Goal: Communication & Community: Answer question/provide support

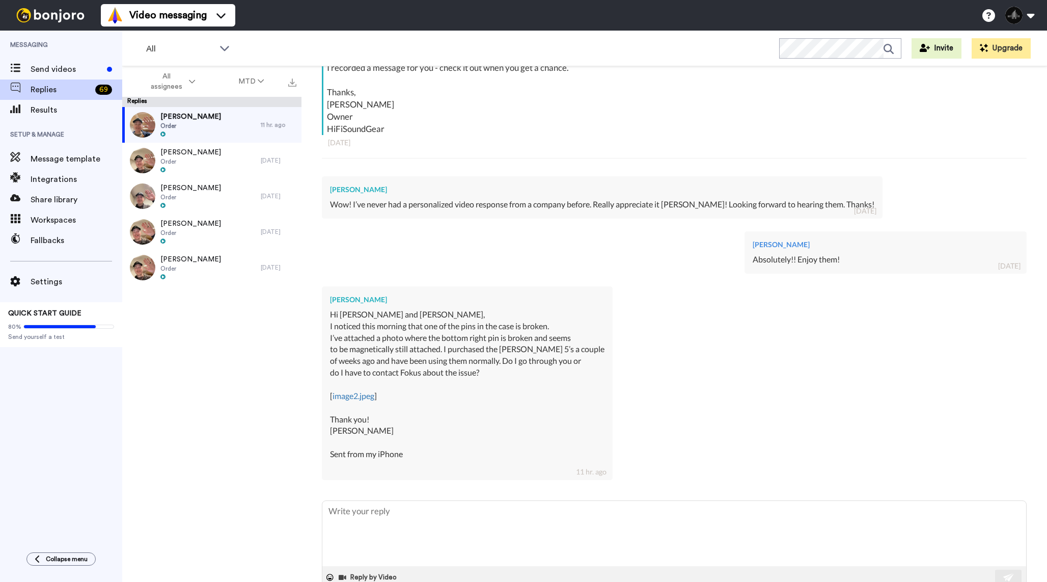
scroll to position [267, 0]
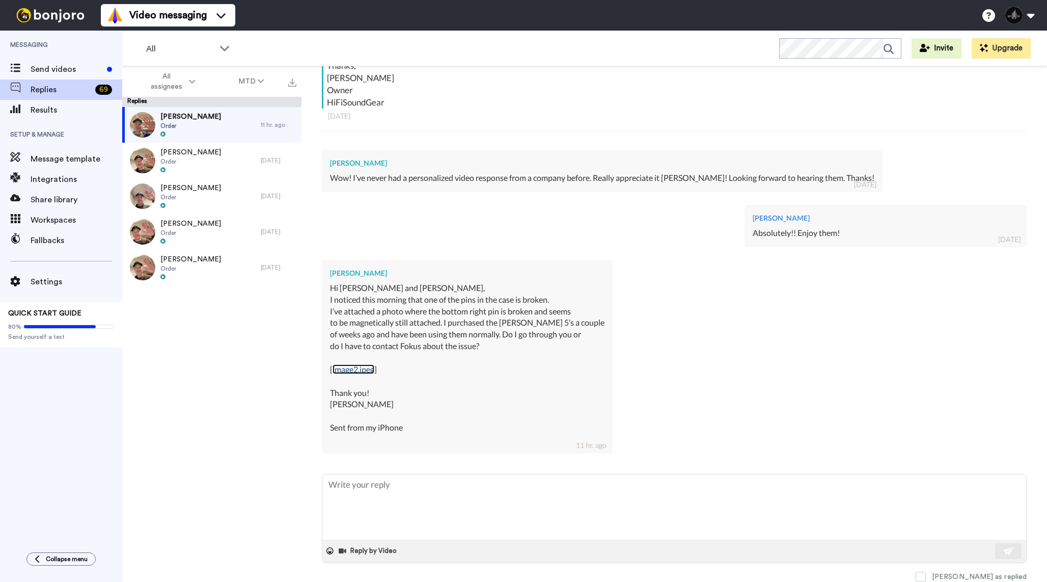
click at [362, 370] on link "image2.jpeg" at bounding box center [354, 369] width 42 height 10
type textarea "x"
click at [376, 504] on textarea at bounding box center [674, 506] width 704 height 65
type textarea "H"
type textarea "x"
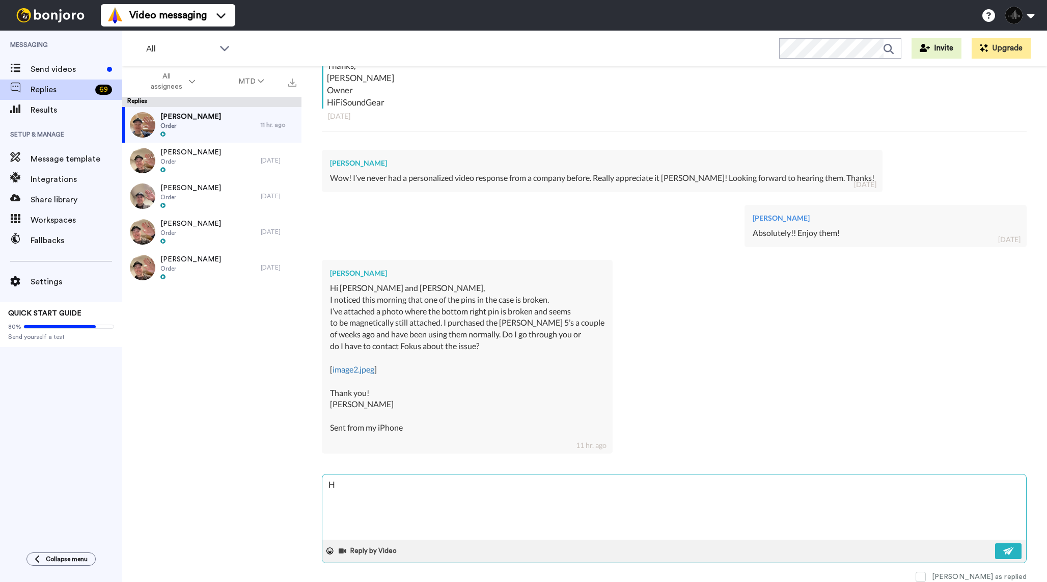
type textarea "Hi"
type textarea "x"
type textarea "Hi"
type textarea "x"
type textarea "Hi D"
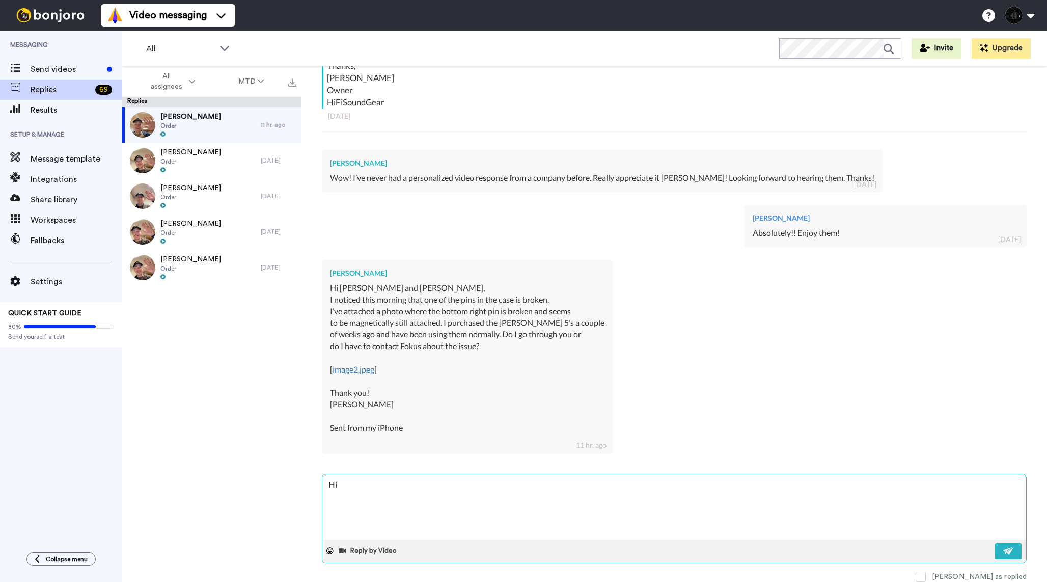
type textarea "x"
type textarea "Hi Dm"
type textarea "x"
type textarea "Hi Dmi"
type textarea "x"
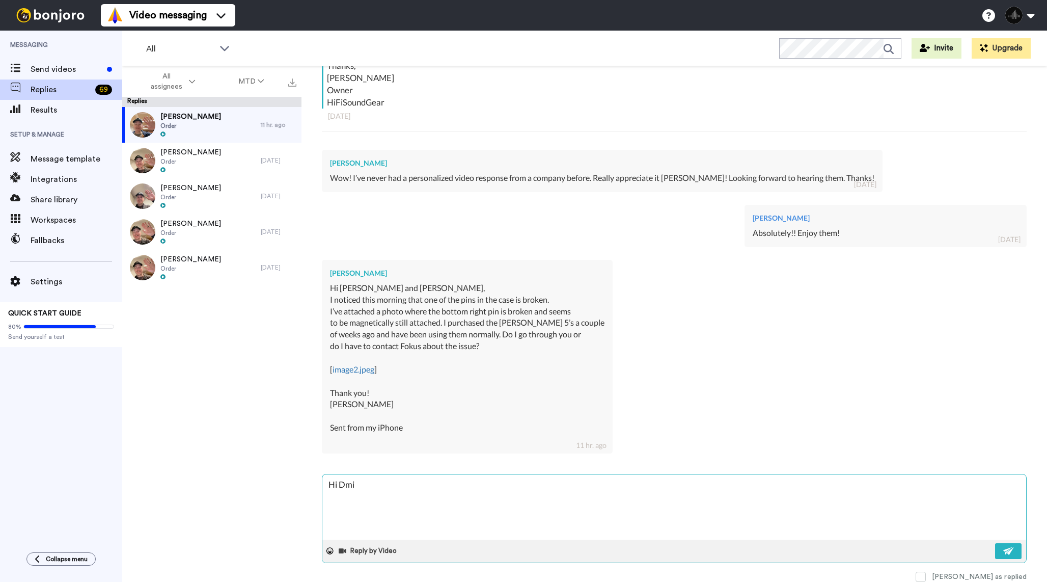
type textarea "Hi Dmir"
type textarea "x"
type textarea "Hi Dmirt"
type textarea "x"
type textarea "Hi Dmir"
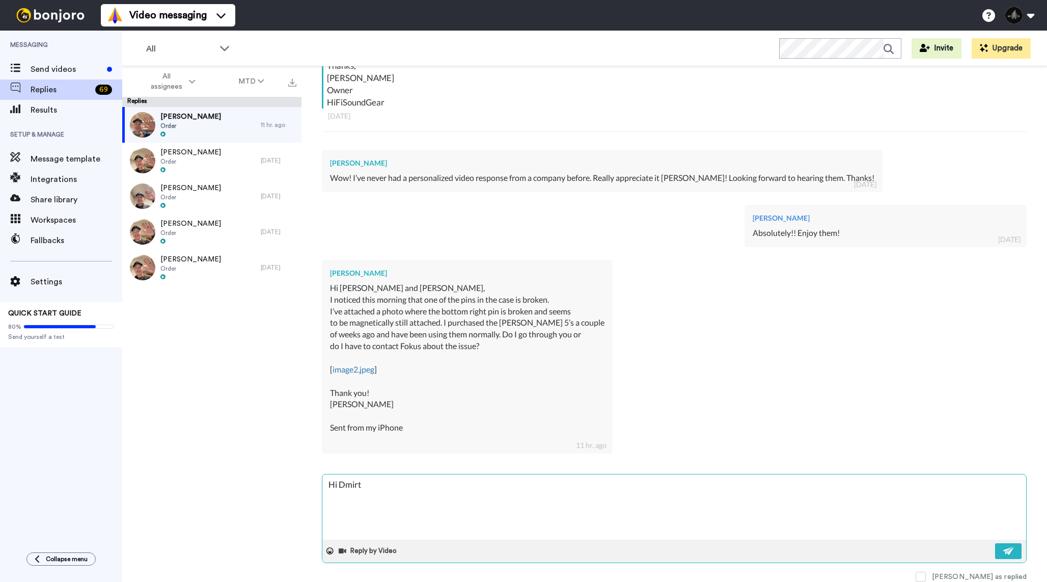
type textarea "x"
type textarea "Hi Dmi"
type textarea "x"
type textarea "Hi Dm"
type textarea "x"
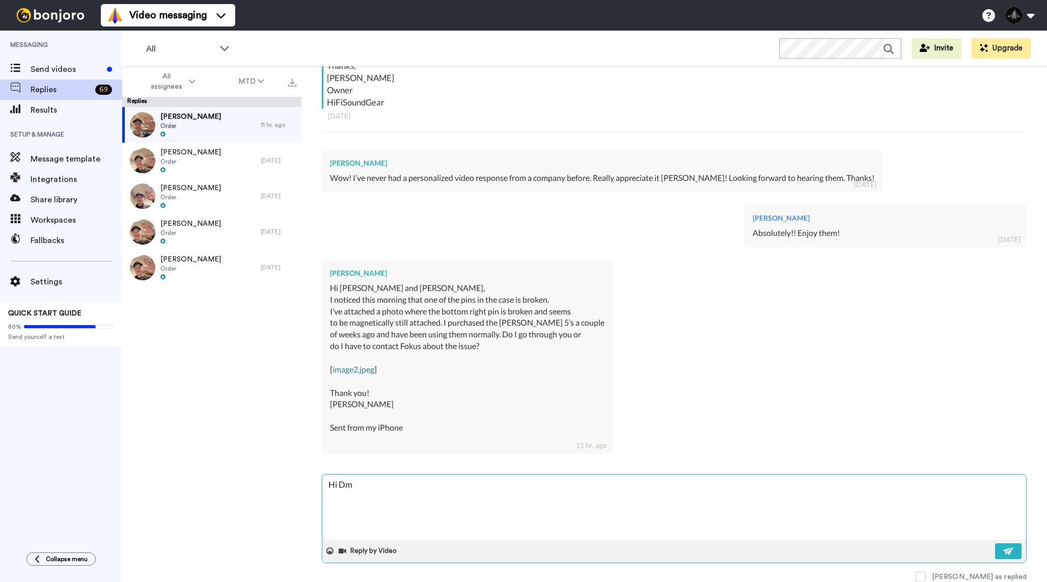
type textarea "Hi D"
type textarea "x"
type textarea "Hi Di"
type textarea "x"
type textarea "Hi Dim"
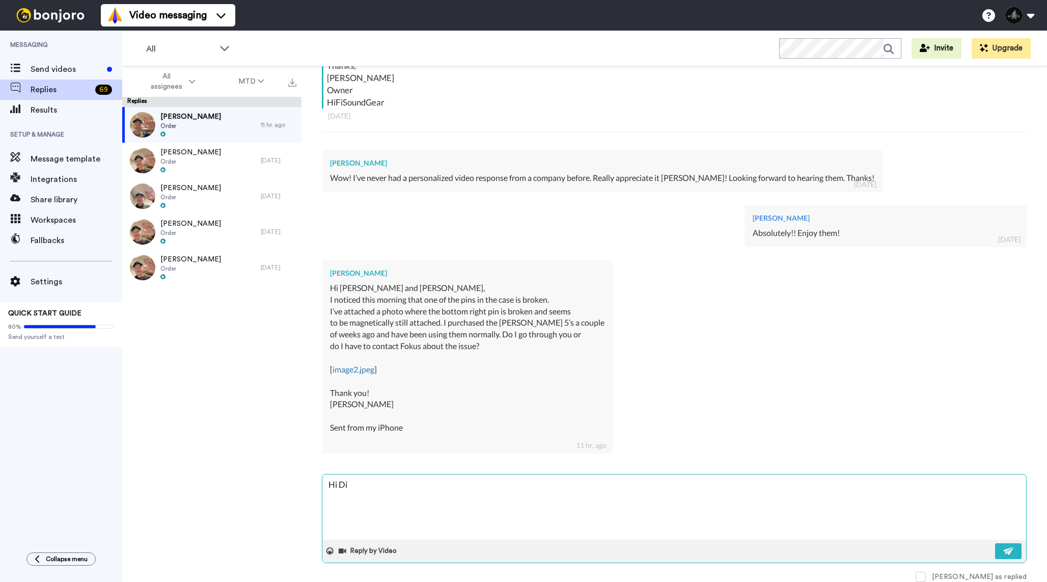
type textarea "x"
type textarea "Hi Dimi"
type textarea "x"
type textarea "Hi Dimit"
type textarea "x"
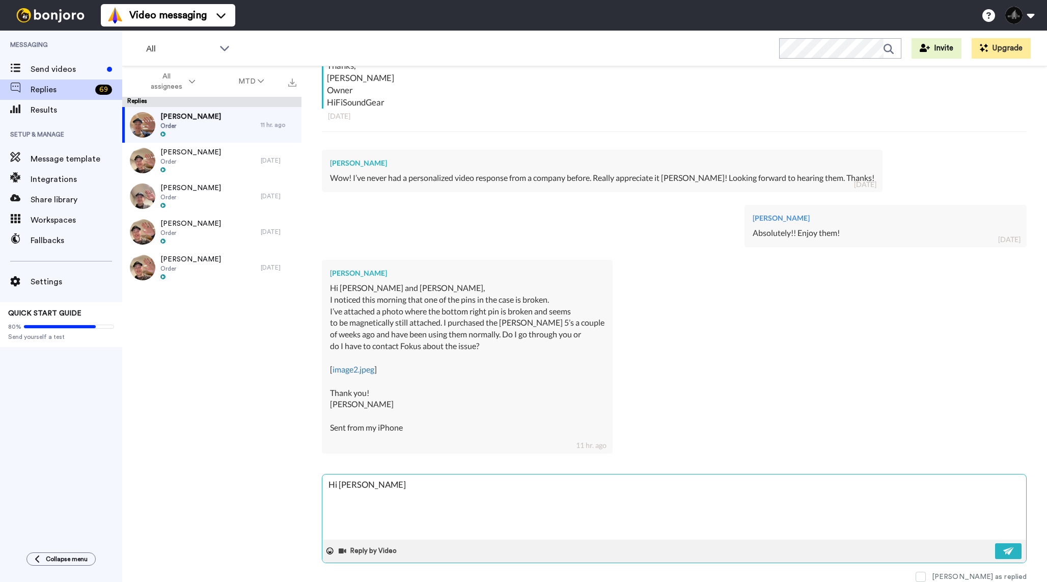
type textarea "Hi Dimitr"
type textarea "x"
type textarea "Hi Dimitri"
type textarea "x"
type textarea "Hi [PERSON_NAME]!"
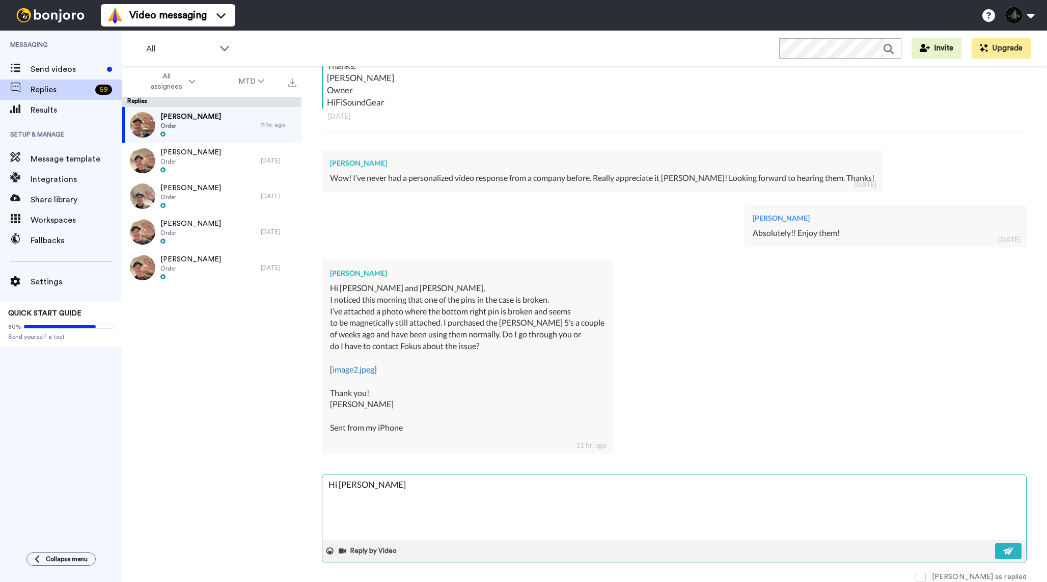
type textarea "x"
type textarea "Hi [PERSON_NAME]!"
type textarea "x"
type textarea "Hi [PERSON_NAME]!"
type textarea "x"
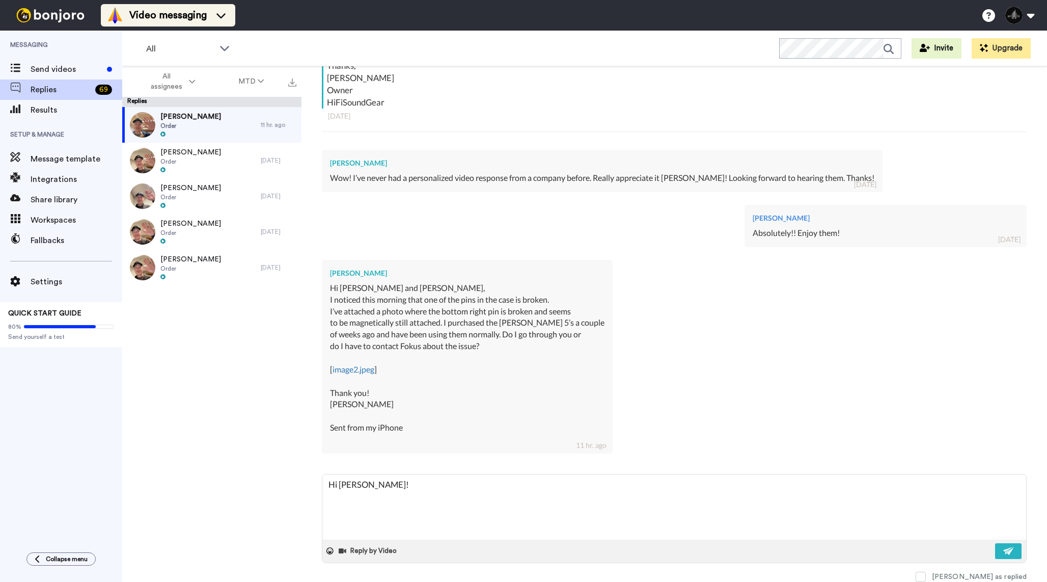
type textarea "Hi [PERSON_NAME]!"
type textarea "x"
type textarea "Hi Dimitri! Y"
type textarea "x"
type textarea "Hi Dimitri! Yo"
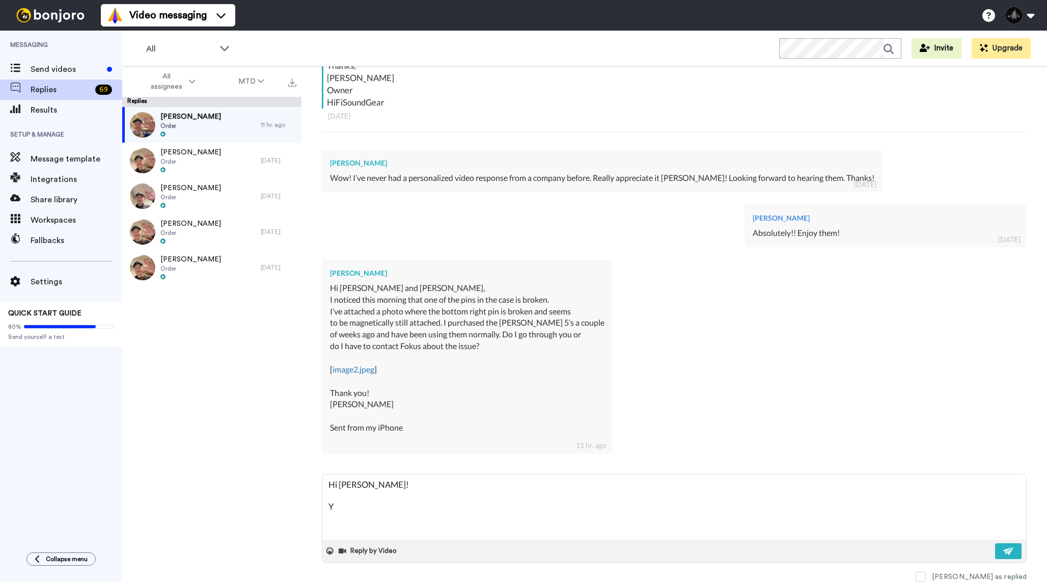
type textarea "x"
type textarea "Hi Dimitri! You"
type textarea "x"
type textarea "Hi Dimitri! You"
type textarea "x"
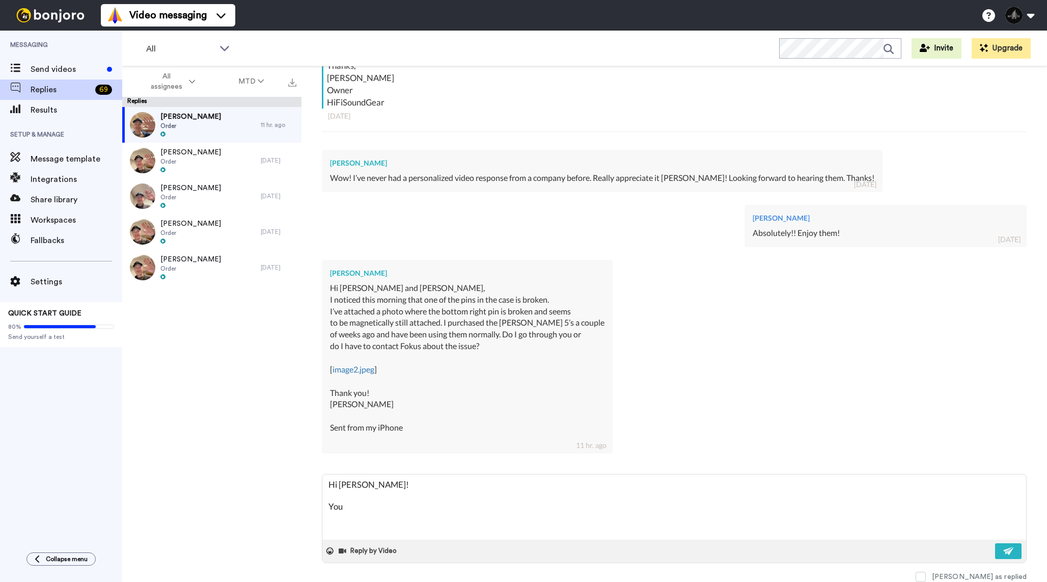
type textarea "Hi Dimitri! You w"
type textarea "x"
type textarea "Hi Dimitri! You wo"
type textarea "x"
type textarea "Hi Dimitri! You wou"
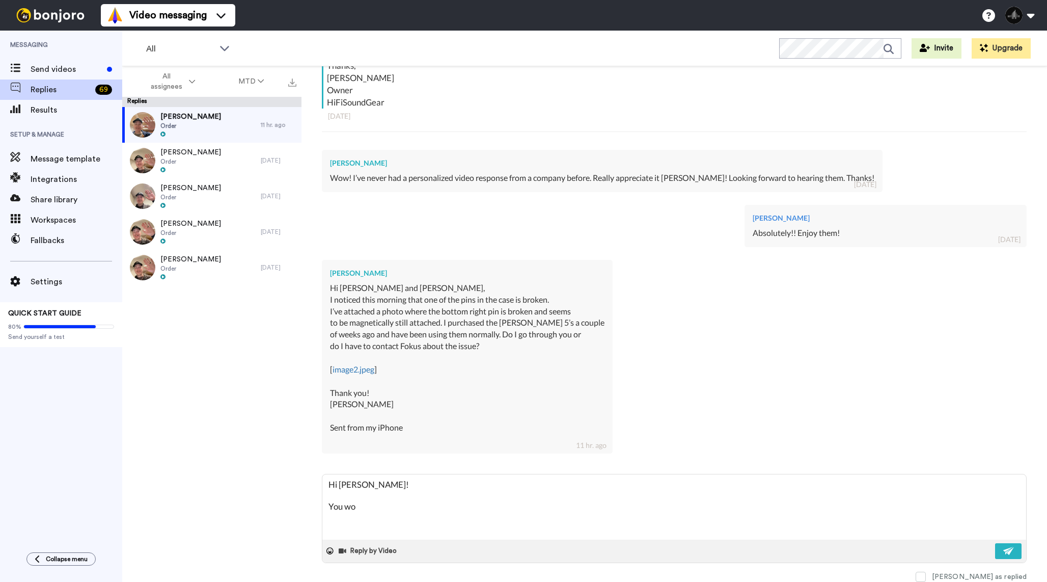
type textarea "x"
type textarea "Hi Dimitri! You woul"
type textarea "x"
type textarea "Hi Dimitri! You would"
type textarea "x"
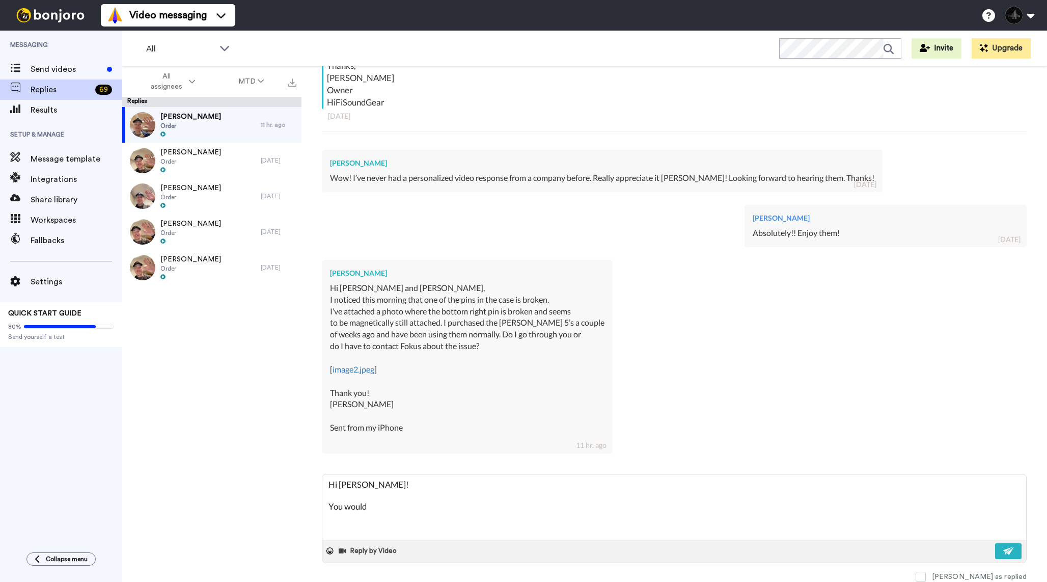
type textarea "Hi Dimitri! You would"
type textarea "x"
type textarea "Hi Dimitri! You would g"
type textarea "x"
type textarea "Hi Dimitri! You would go"
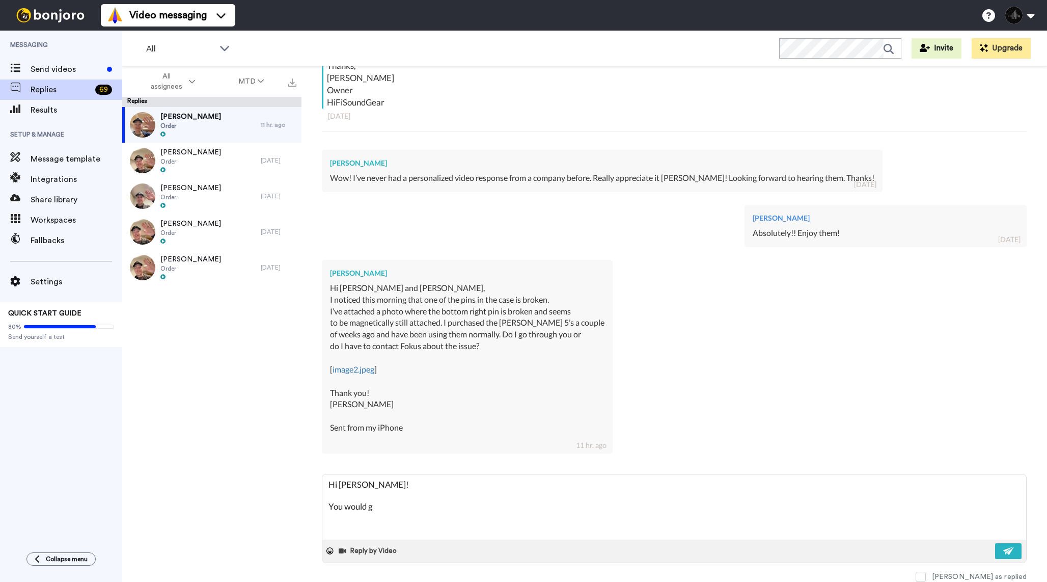
type textarea "x"
type textarea "Hi Dimitri! You would go"
type textarea "x"
type textarea "Hi Dimitri! You would go t"
type textarea "x"
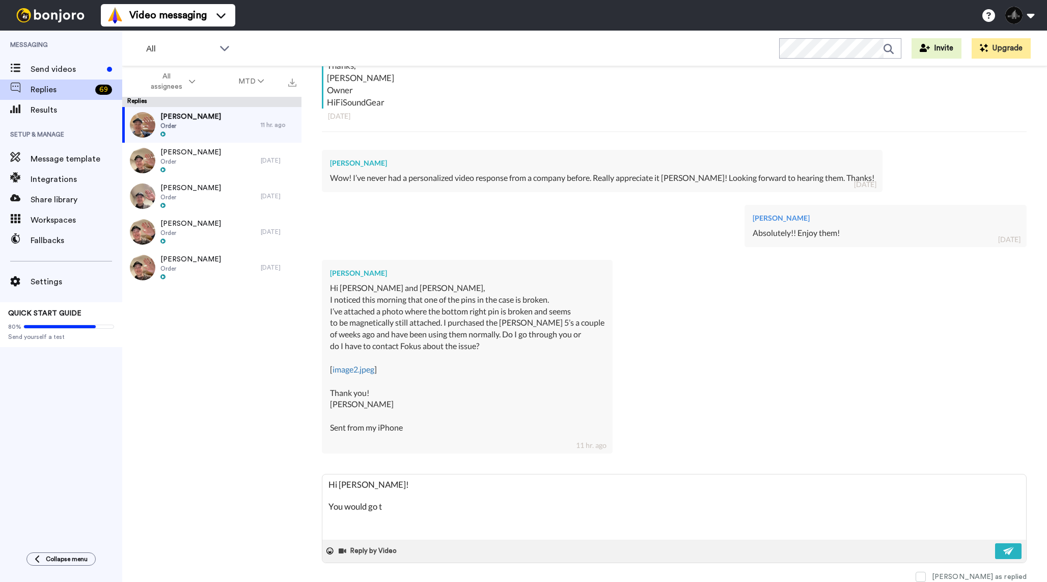
type textarea "Hi Dimitri! You would go th"
type textarea "x"
type textarea "Hi Dimitri! You would go thr"
type textarea "x"
type textarea "Hi Dimitri! You would go thro"
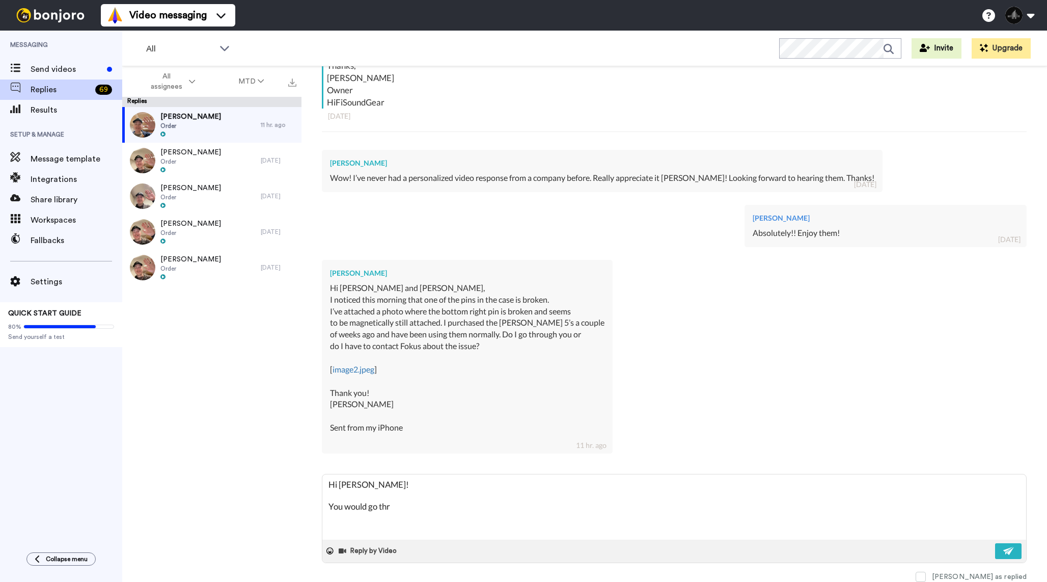
type textarea "x"
type textarea "Hi Dimitri! You would go throu"
type textarea "x"
type textarea "Hi Dimitri! You would go throug"
type textarea "x"
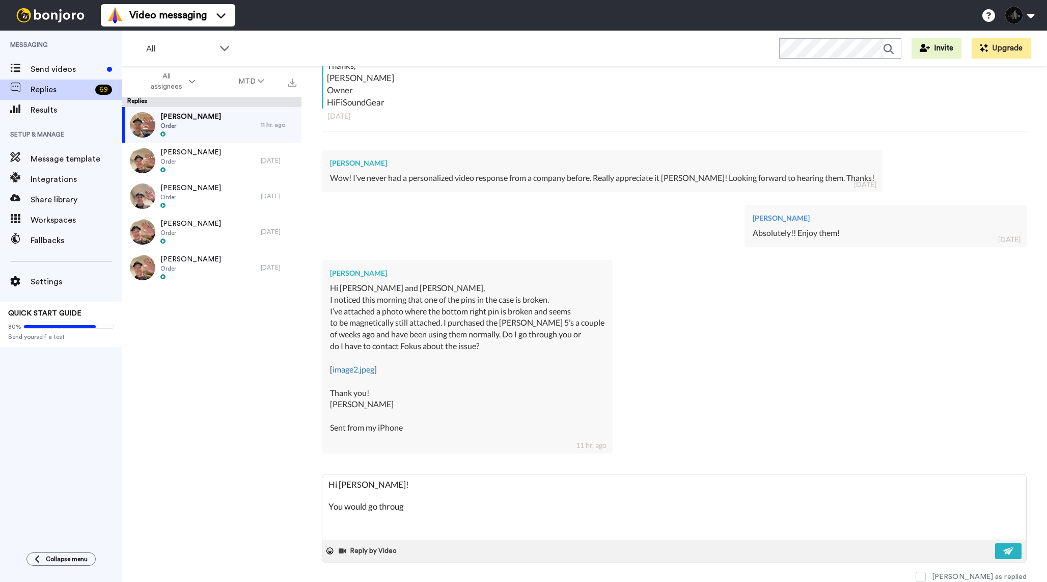
type textarea "Hi Dimitri! You would go through"
type textarea "x"
type textarea "Hi Dimitri! You would go through"
type textarea "x"
type textarea "Hi Dimitri! You would go through u"
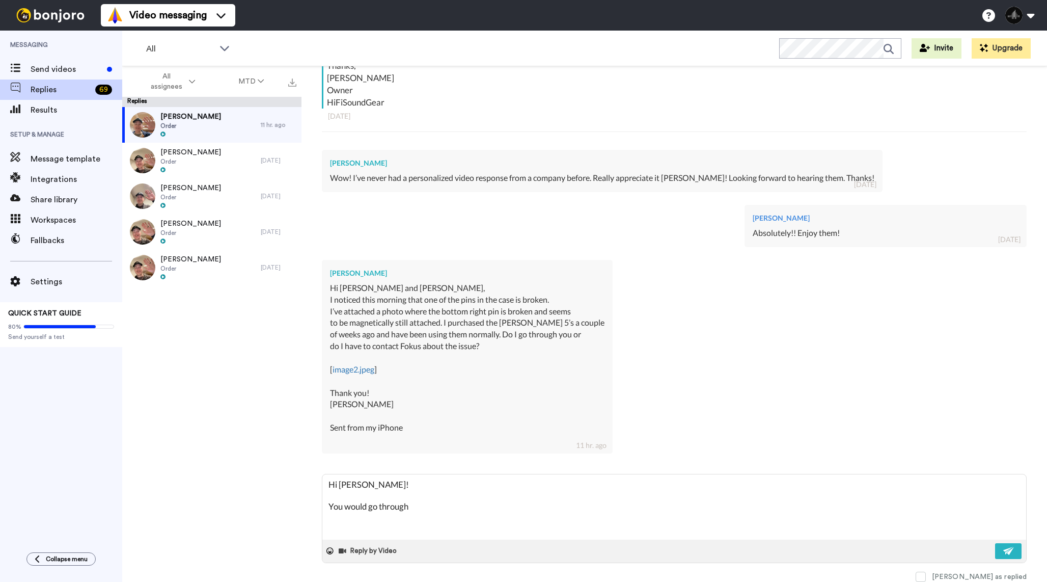
type textarea "x"
type textarea "Hi Dimitri! You would go through us"
type textarea "x"
type textarea "Hi Dimitri! You would go through us"
type textarea "x"
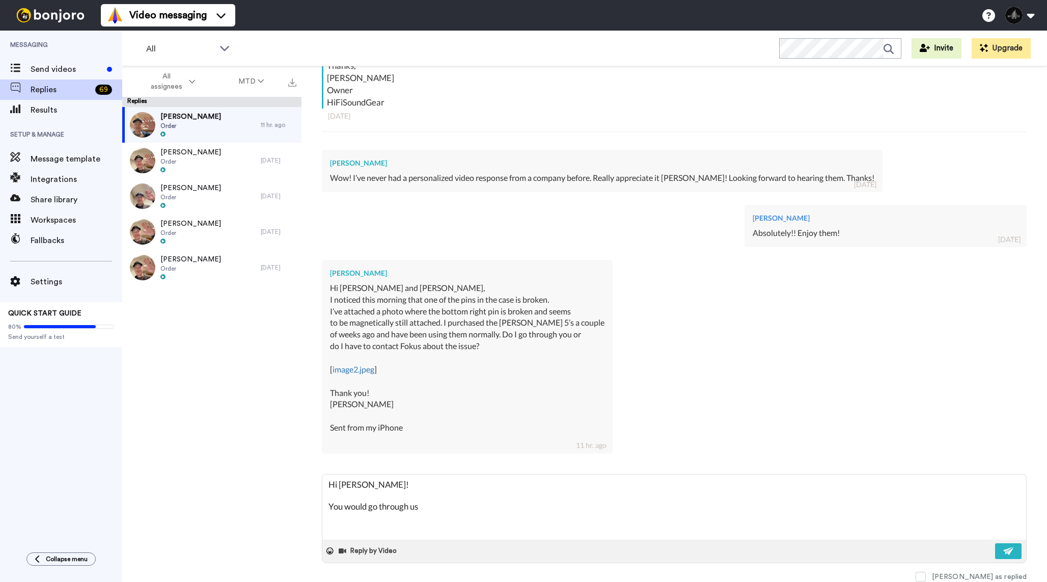
type textarea "Hi Dimitri! You would go through us t"
type textarea "x"
type textarea "Hi Dimitri! You would go through us to"
type textarea "x"
type textarea "Hi Dimitri! You would go through us to"
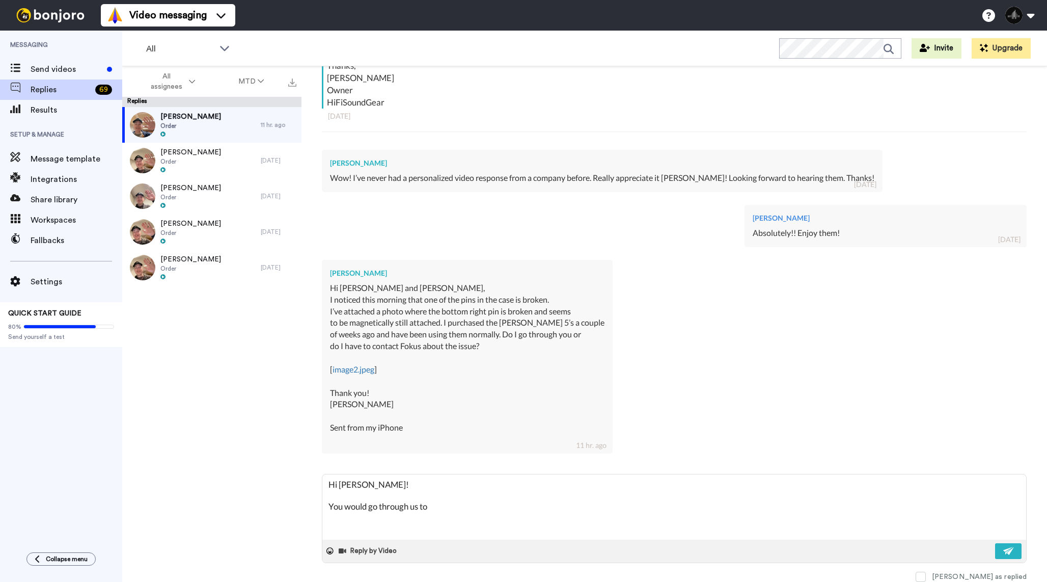
type textarea "x"
type textarea "Hi Dimitri! You would go through us to g"
type textarea "x"
type textarea "Hi Dimitri! You would go through us to ge"
type textarea "x"
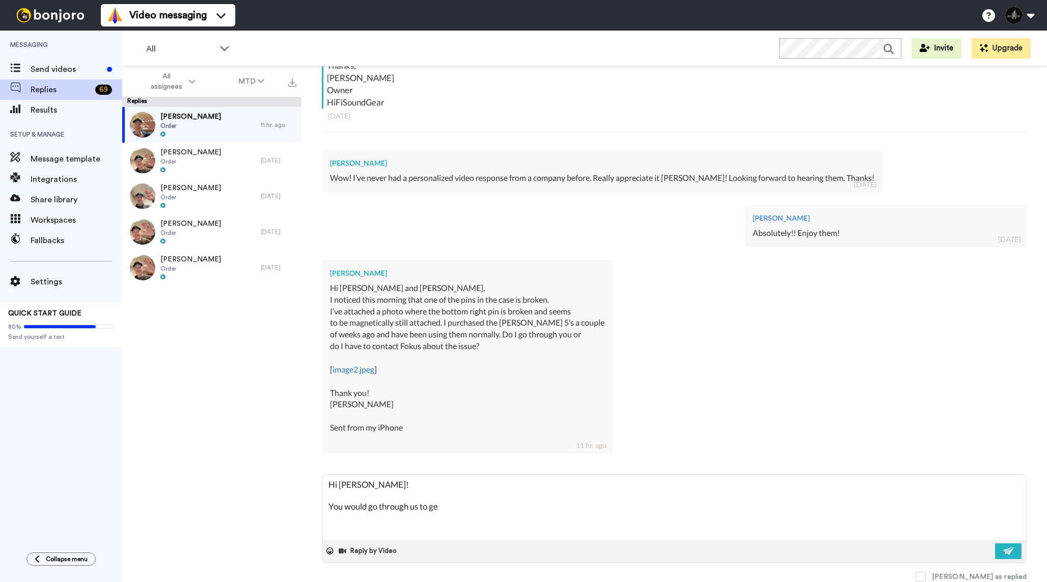
type textarea "Hi Dimitri! You would go through us to get"
type textarea "x"
type textarea "Hi Dimitri! You would go through us to get"
type textarea "x"
type textarea "Hi Dimitri! You would go through us to get t"
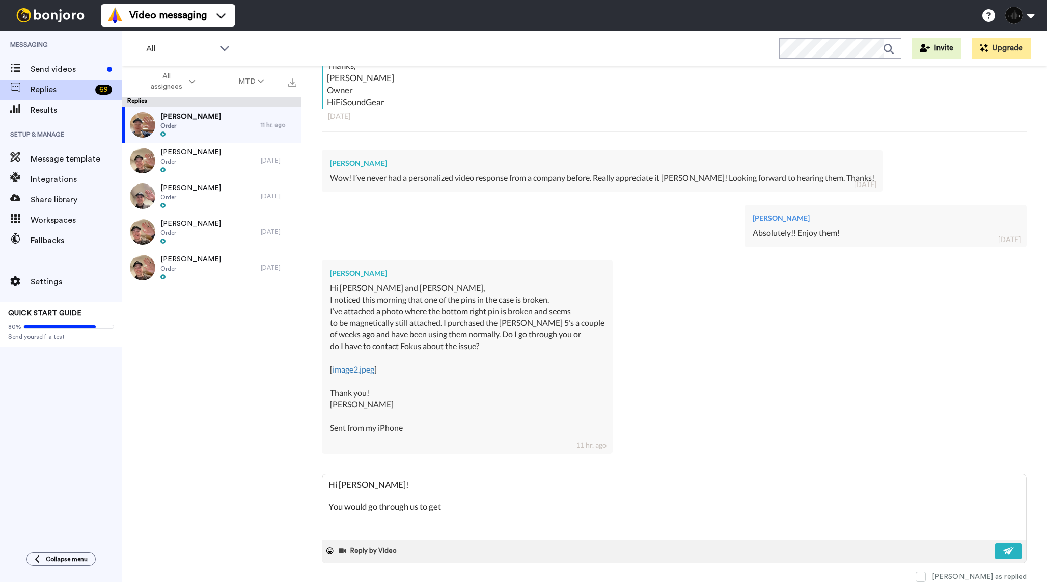
type textarea "x"
type textarea "Hi Dimitri! You would go through us to get th"
type textarea "x"
type textarea "Hi Dimitri! You would go through us to get thi"
type textarea "x"
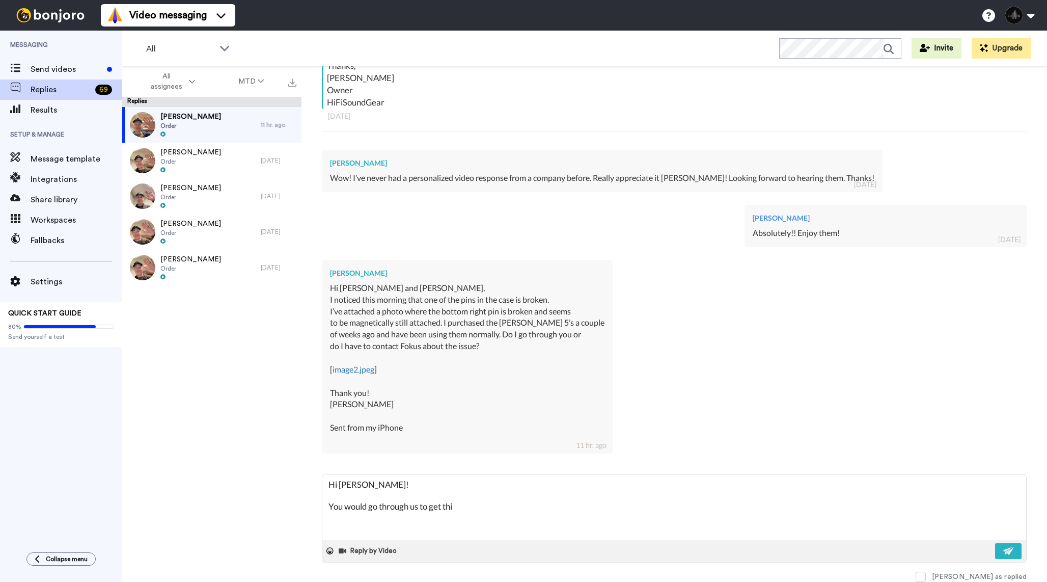
type textarea "Hi Dimitri! You would go through us to get this"
type textarea "x"
type textarea "Hi Dimitri! You would go through us to get this"
type textarea "x"
type textarea "Hi Dimitri! You would go through us to get this s"
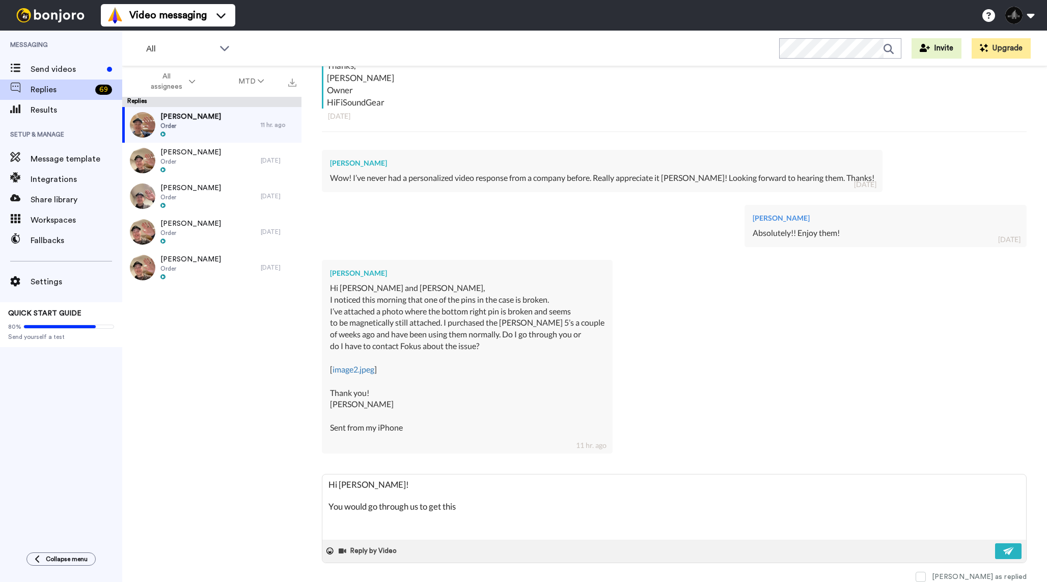
type textarea "x"
type textarea "Hi Dimitri! You would go through us to get this se"
type textarea "x"
type textarea "Hi Dimitri! You would go through us to get this set"
type textarea "x"
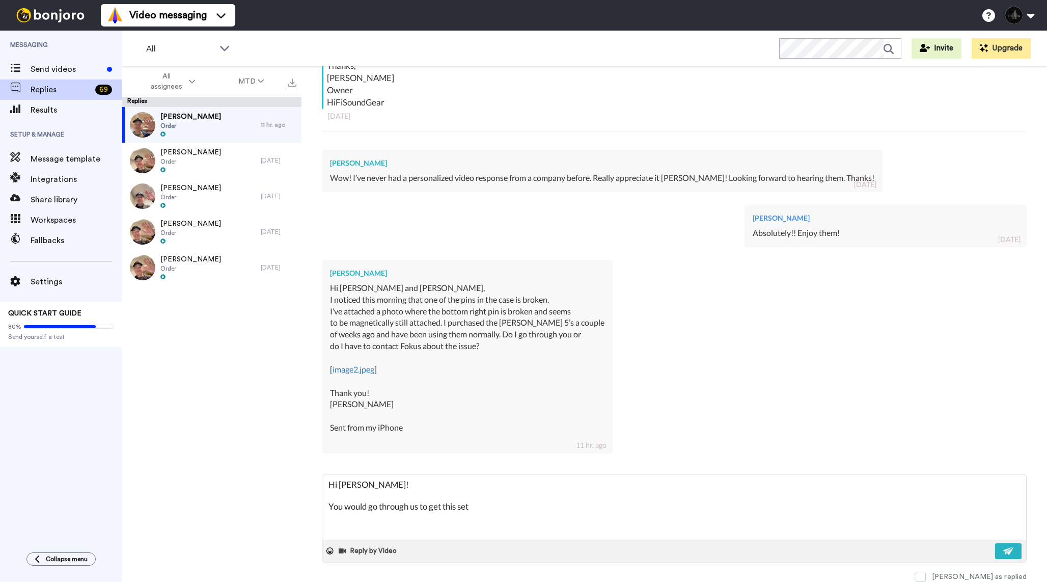
type textarea "Hi Dimitri! You would go through us to get this set"
type textarea "x"
type textarea "Hi Dimitri! You would go through us to get this set r"
type textarea "x"
type textarea "Hi Dimitri! You would go through us to get this set re"
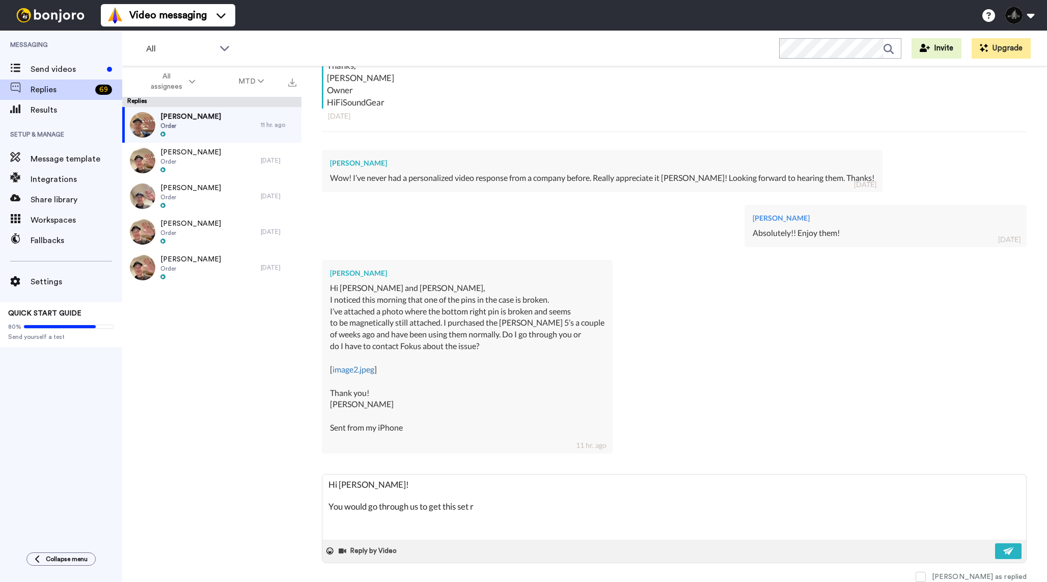
type textarea "x"
type textarea "Hi Dimitri! You would go through us to get this set rep"
type textarea "x"
type textarea "Hi Dimitri! You would go through us to get this set repl"
type textarea "x"
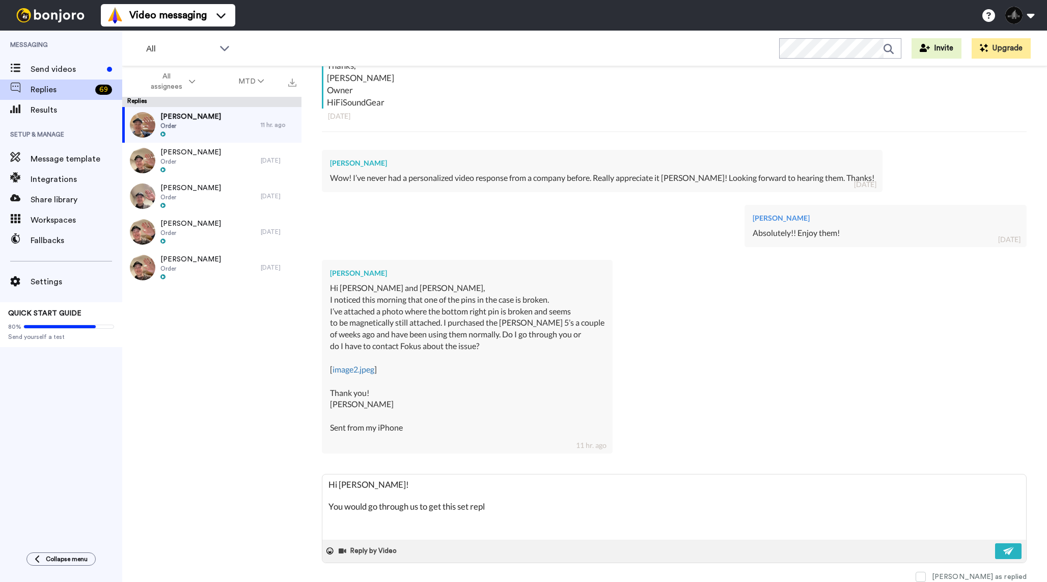
type textarea "Hi Dimitri! You would go through us to get this set repla"
type textarea "x"
type textarea "Hi Dimitri! You would go through us to get this set replac"
type textarea "x"
type textarea "Hi Dimitri! You would go through us to get this set replace"
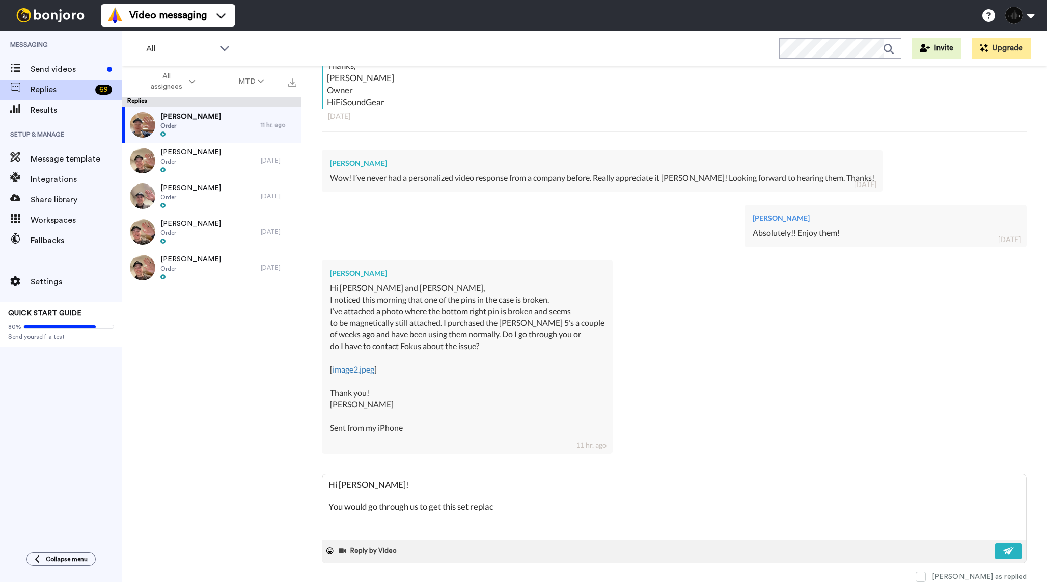
type textarea "x"
type textarea "Hi Dimitri! You would go through us to get this set replaced"
type textarea "x"
type textarea "Hi Dimitri! You would go through us to get this set replaced."
type textarea "x"
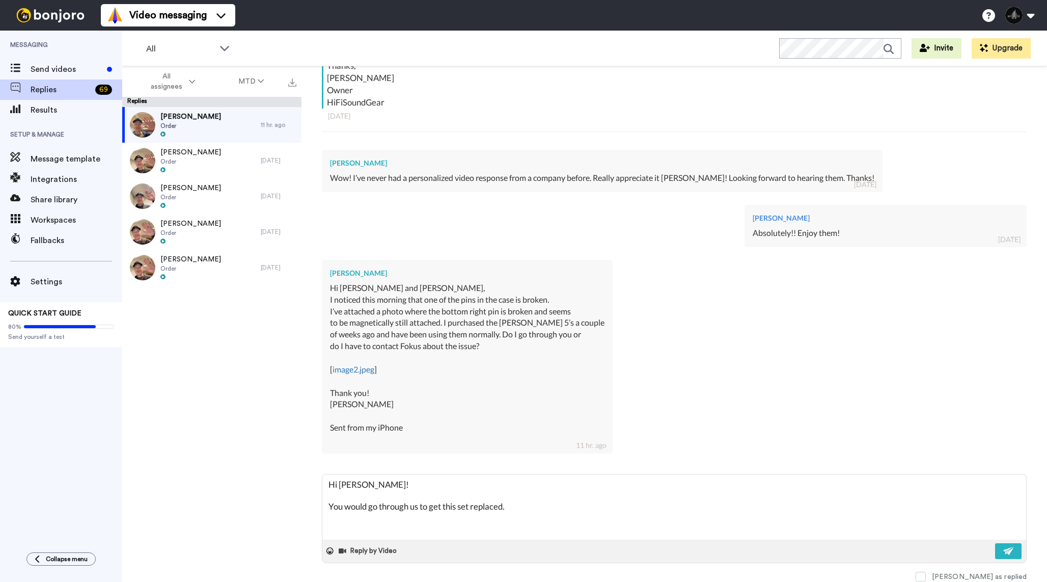
type textarea "Hi Dimitri! You would go through us to get this set replaced"
type textarea "x"
type textarea "Hi Dimitri! You would go through us to get this set replaced"
type textarea "x"
type textarea "Hi Dimitri! You would go through us to get this set replaced a"
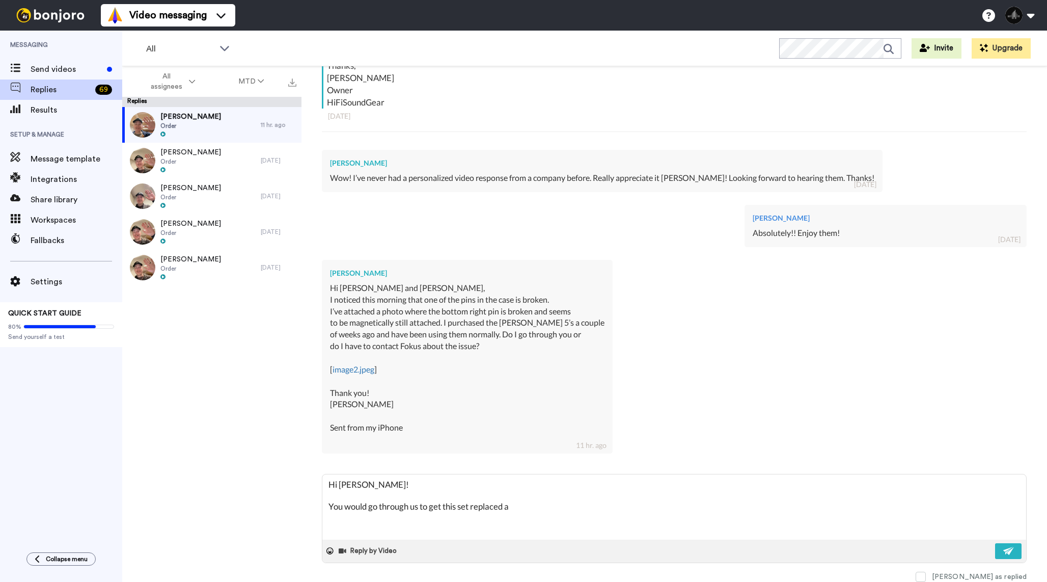
type textarea "x"
type textarea "Hi Dimitri! You would go through us to get this set replaced at"
type textarea "x"
type textarea "Hi Dimitri! You would go through us to get this set replaced at"
type textarea "x"
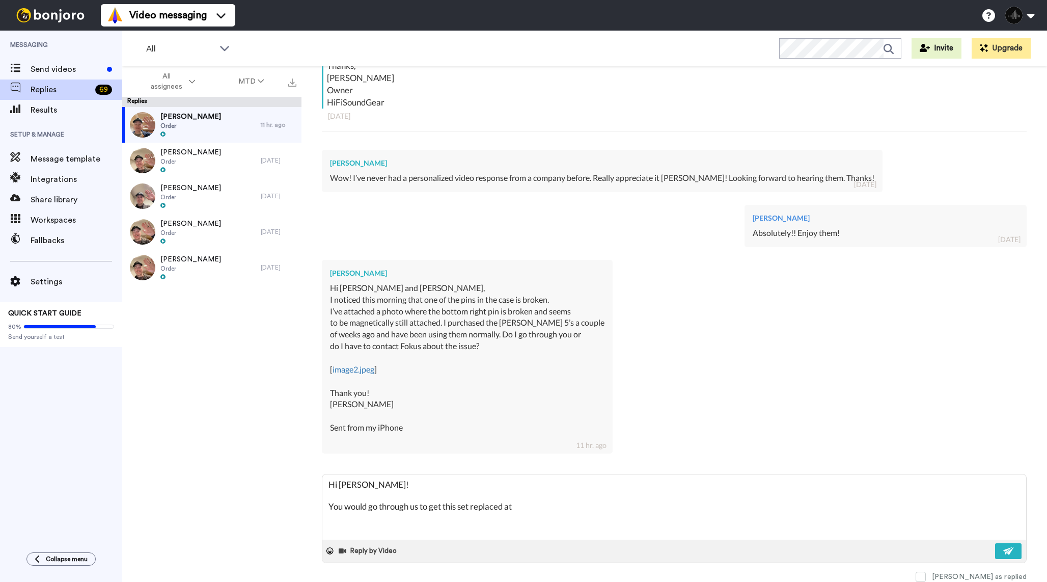
type textarea "Hi Dimitri! You would go through us to get this set replaced at n"
type textarea "x"
type textarea "Hi Dimitri! You would go through us to get this set replaced at no"
type textarea "x"
type textarea "Hi Dimitri! You would go through us to get this set replaced at no"
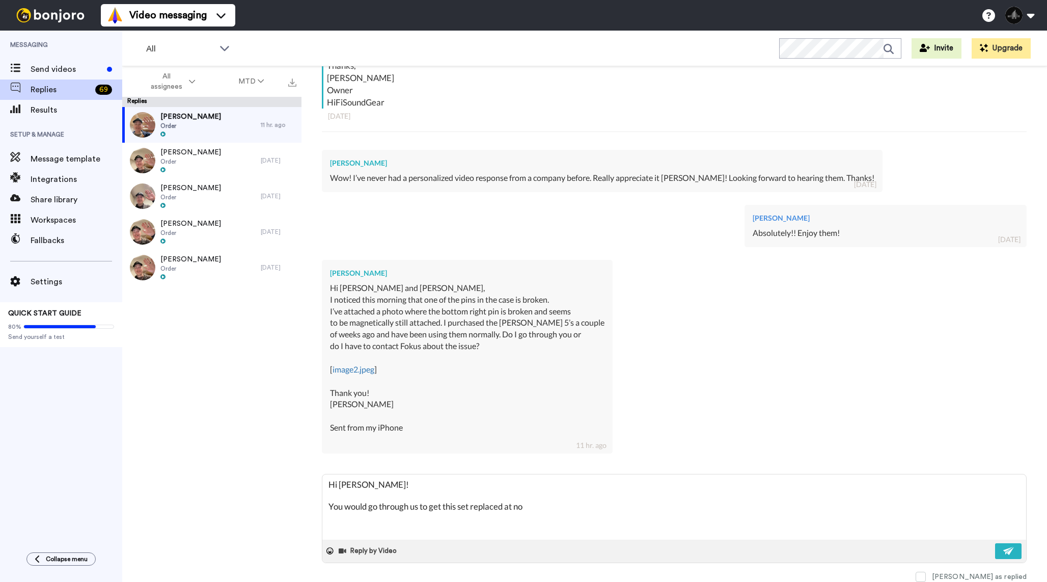
type textarea "x"
type textarea "Hi Dimitri! You would go through us to get this set replaced at no c"
type textarea "x"
type textarea "Hi Dimitri! You would go through us to get this set replaced at no ch"
type textarea "x"
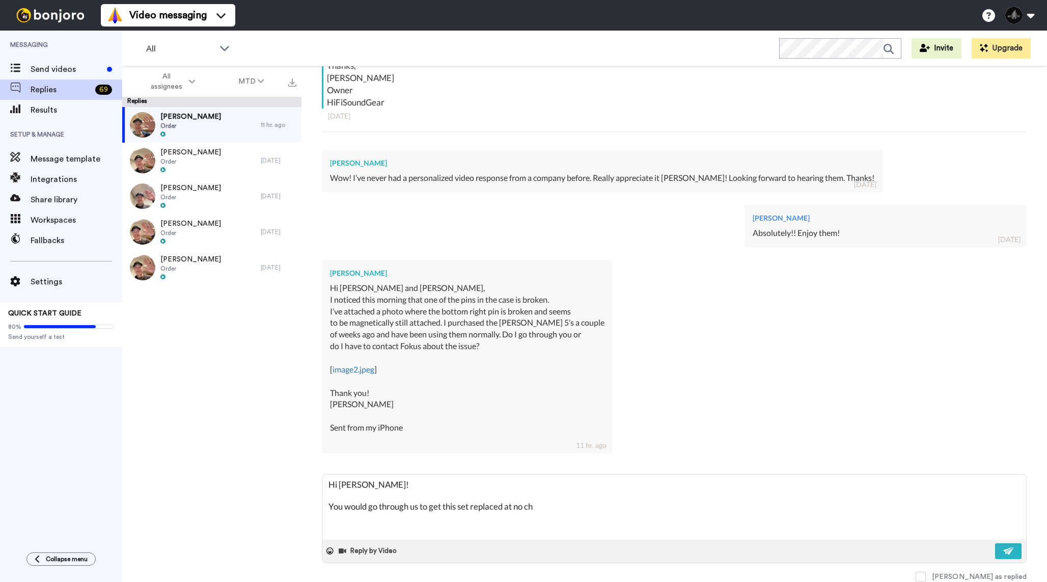
type textarea "Hi Dimitri! You would go through us to get this set replaced at no cha"
type textarea "x"
type textarea "Hi Dimitri! You would go through us to get this set replaced at no char"
type textarea "x"
type textarea "Hi Dimitri! You would go through us to get this set replaced at no charg"
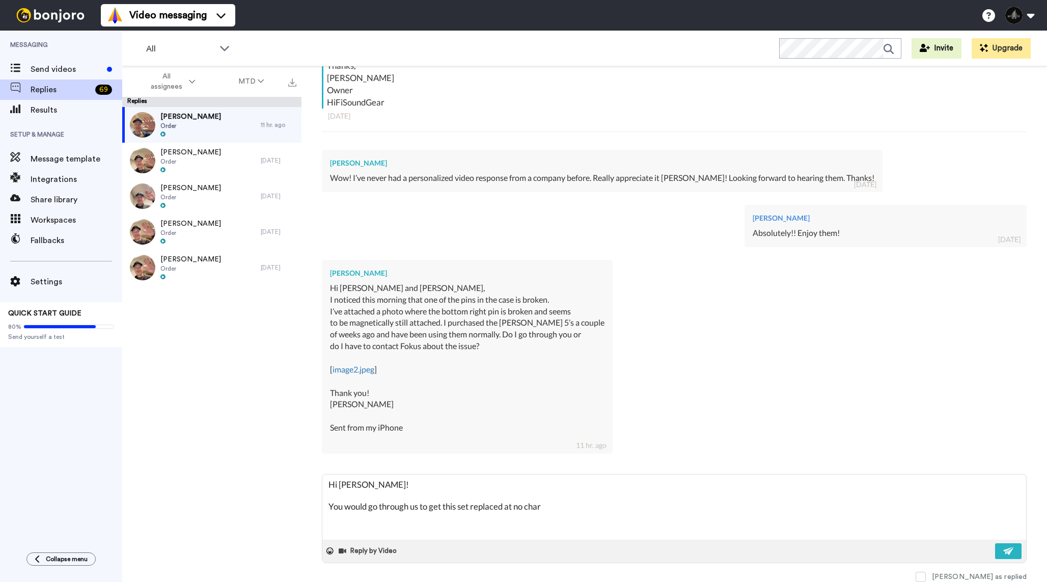
type textarea "x"
type textarea "Hi Dimitri! You would go through us to get this set replaced at no charge"
type textarea "x"
type textarea "Hi Dimitri! You would go through us to get this set replaced at no charge."
type textarea "x"
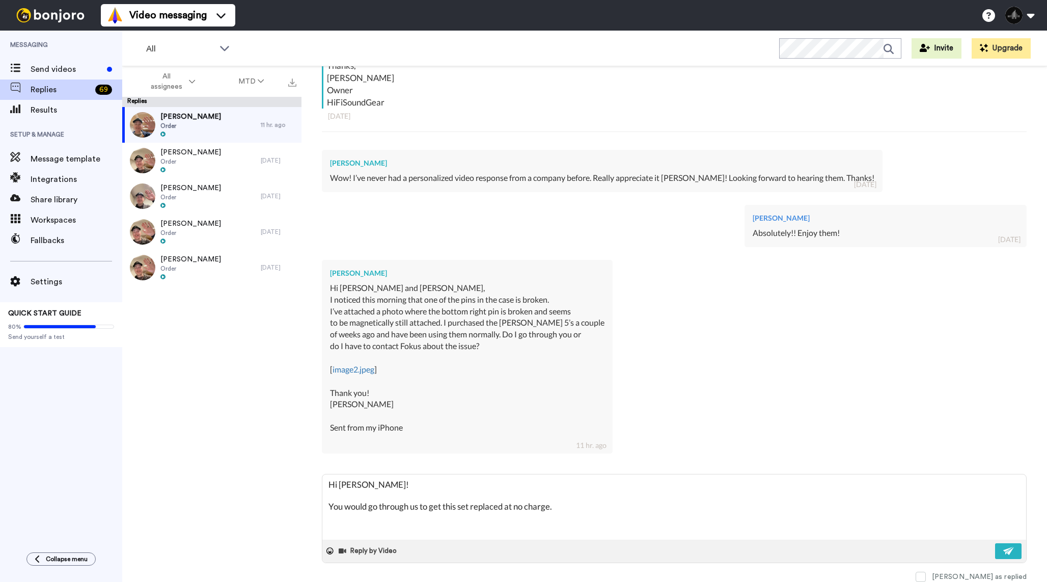
type textarea "Hi Dimitri! You would go through us to get this set replaced at no charge."
type textarea "x"
type textarea "Hi Dimitri! You would go through us to get this set replaced at no charge."
type textarea "x"
type textarea "Hi Dimitri! You would go through us to get this set replaced at no charge. P"
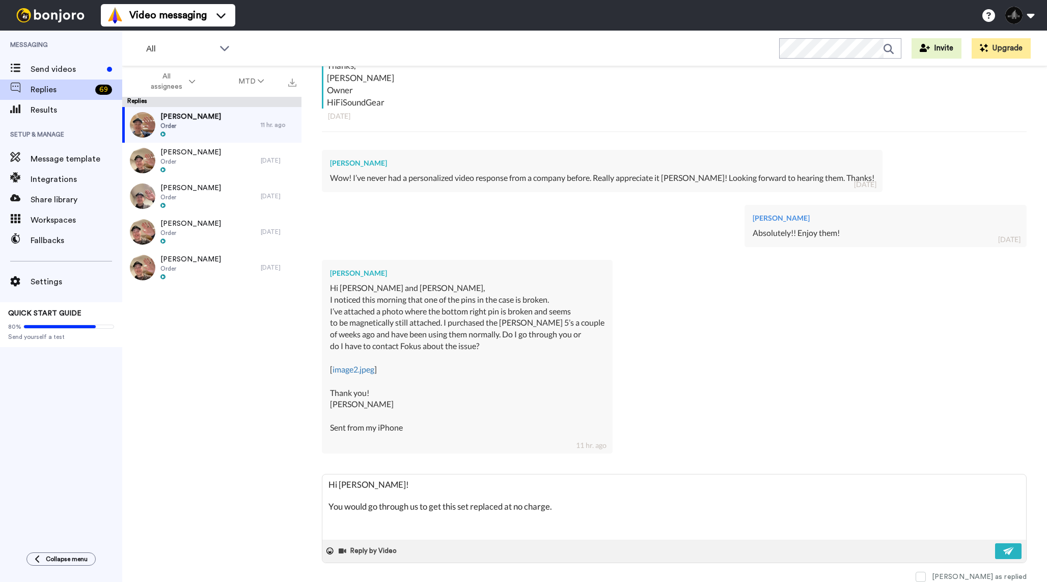
type textarea "x"
type textarea "Hi Dimitri! You would go through us to get this set replaced at no charge. Pl"
type textarea "x"
type textarea "Hi Dimitri! You would go through us to get this set replaced at no charge. Ple"
type textarea "x"
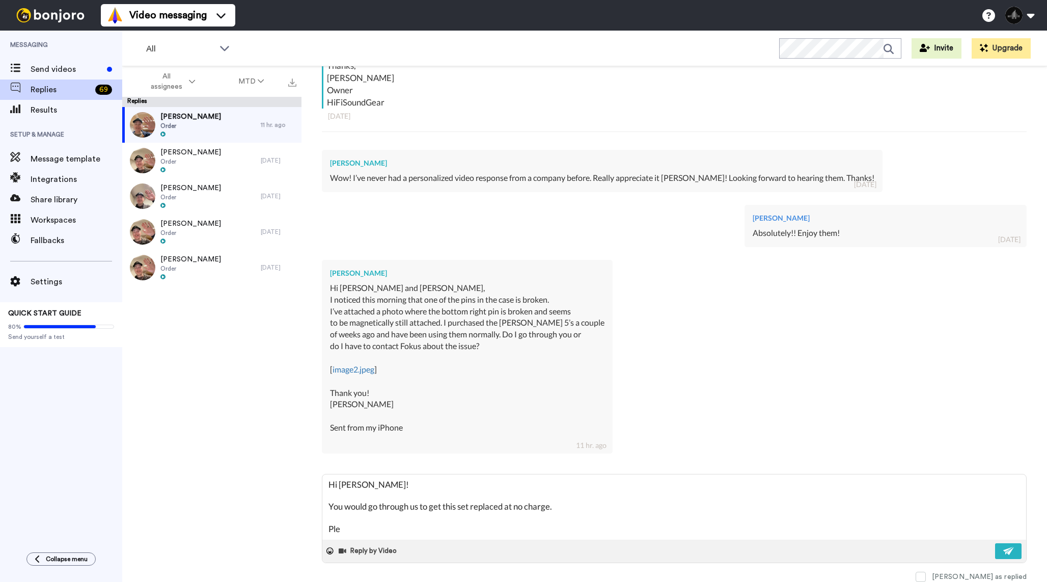
type textarea "Hi Dimitri! You would go through us to get this set replaced at no charge. Plea"
type textarea "x"
type textarea "Hi Dimitri! You would go through us to get this set replaced at no charge. Pleas"
type textarea "x"
type textarea "Hi Dimitri! You would go through us to get this set replaced at no charge. Plea…"
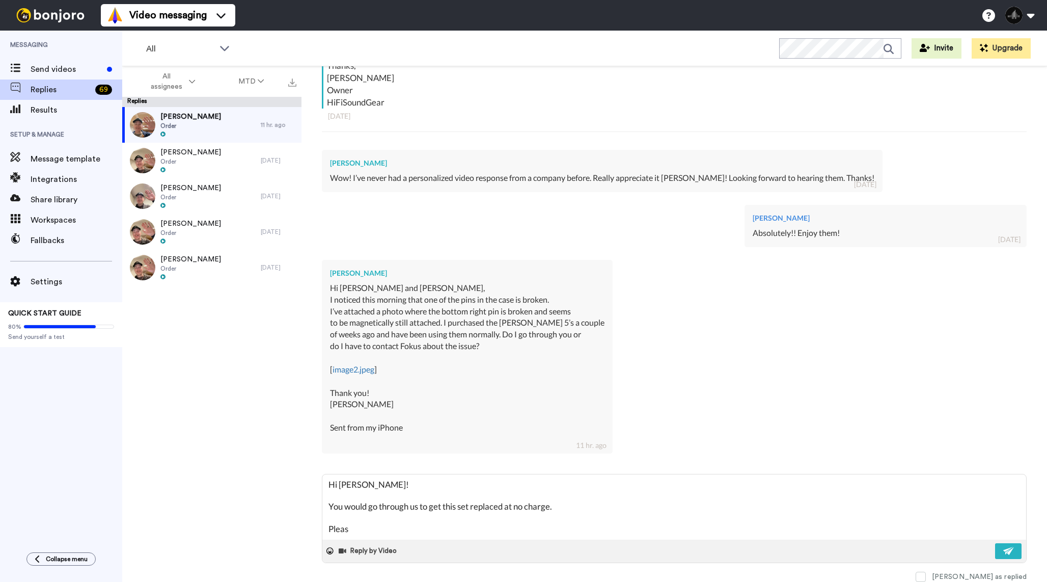
type textarea "x"
type textarea "Hi Dimitri! You would go through us to get this set replaced at no charge. Plea…"
type textarea "x"
type textarea "Hi Dimitri! You would go through us to get this set replaced at no charge. Plea…"
type textarea "x"
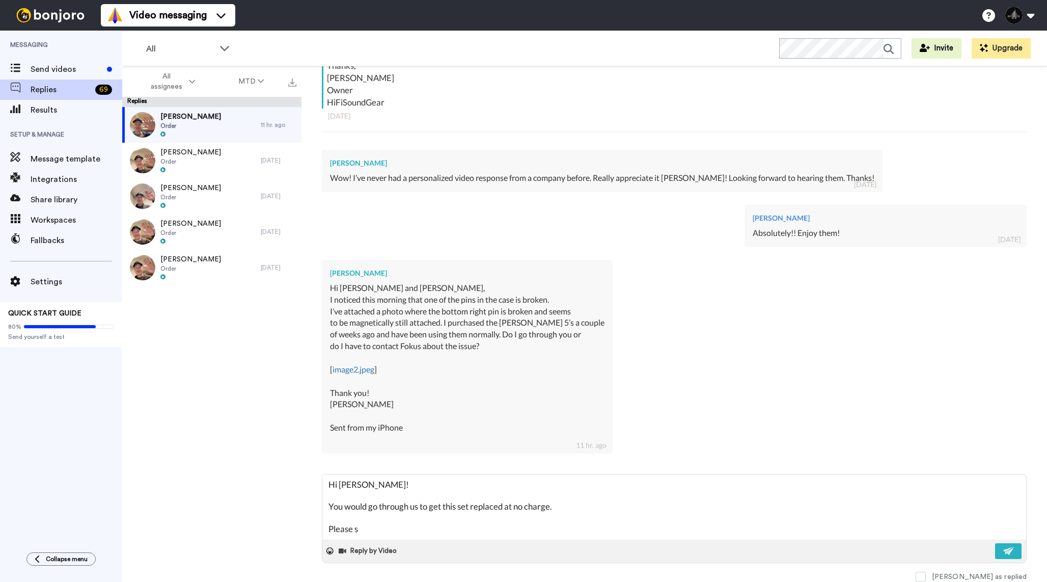
type textarea "Hi Dimitri! You would go through us to get this set replaced at no charge. Plea…"
type textarea "x"
type textarea "Hi Dimitri! You would go through us to get this set replaced at no charge. Plea…"
type textarea "x"
type textarea "Hi Dimitri! You would go through us to get this set replaced at no charge. Plea…"
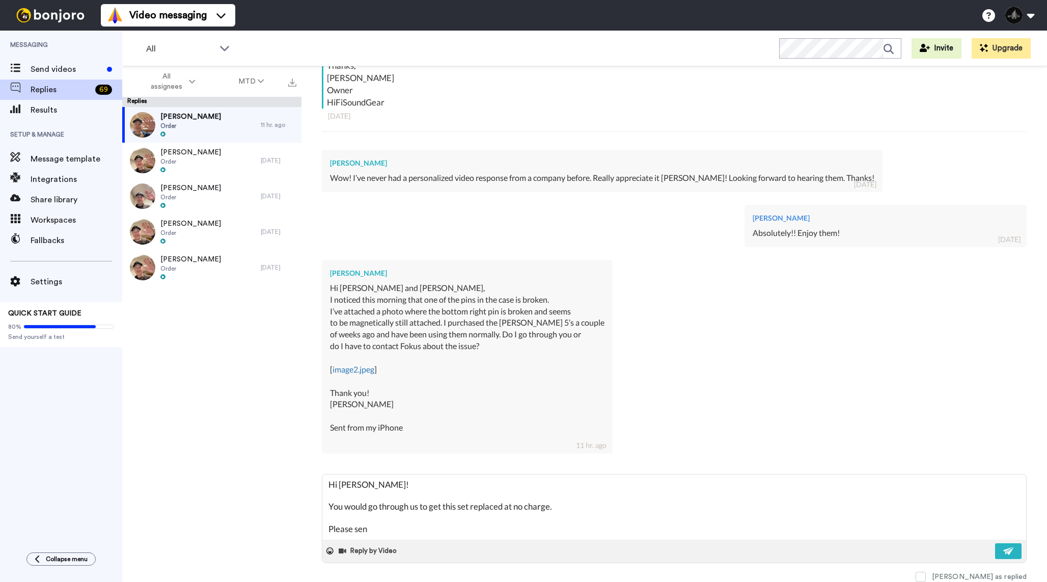
type textarea "x"
type textarea "Hi Dimitri! You would go through us to get this set replaced at no charge. Plea…"
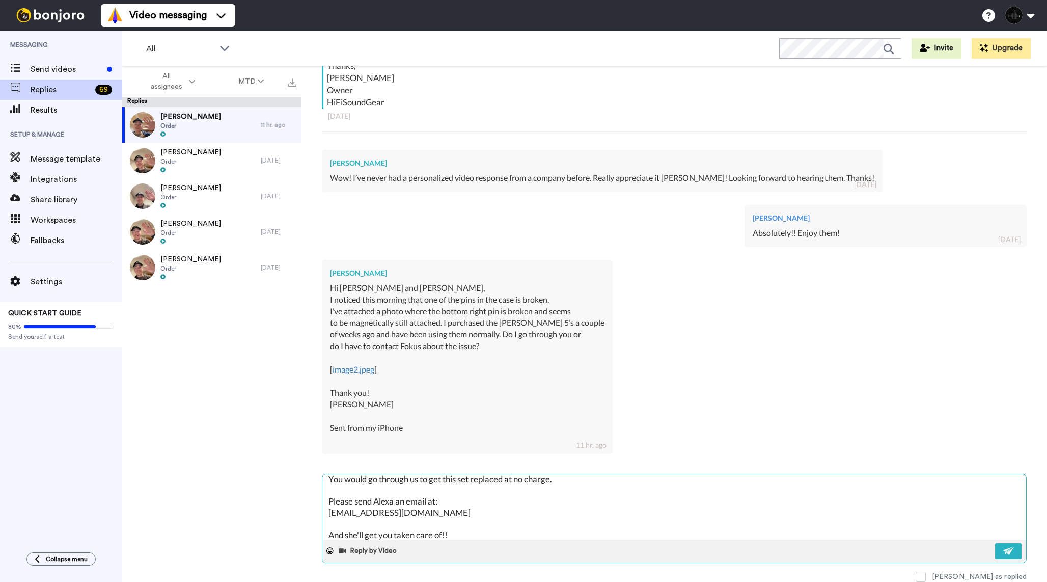
scroll to position [33, 0]
drag, startPoint x: 349, startPoint y: 536, endPoint x: 322, endPoint y: 524, distance: 30.1
click at [322, 524] on textarea "Hi Dimitri! You would go through us to get this set replaced at no charge. Plea…" at bounding box center [674, 506] width 704 height 65
click at [455, 530] on textarea "Hi Dimitri! You would go through us to get this set replaced at no charge. Plea…" at bounding box center [674, 506] width 704 height 65
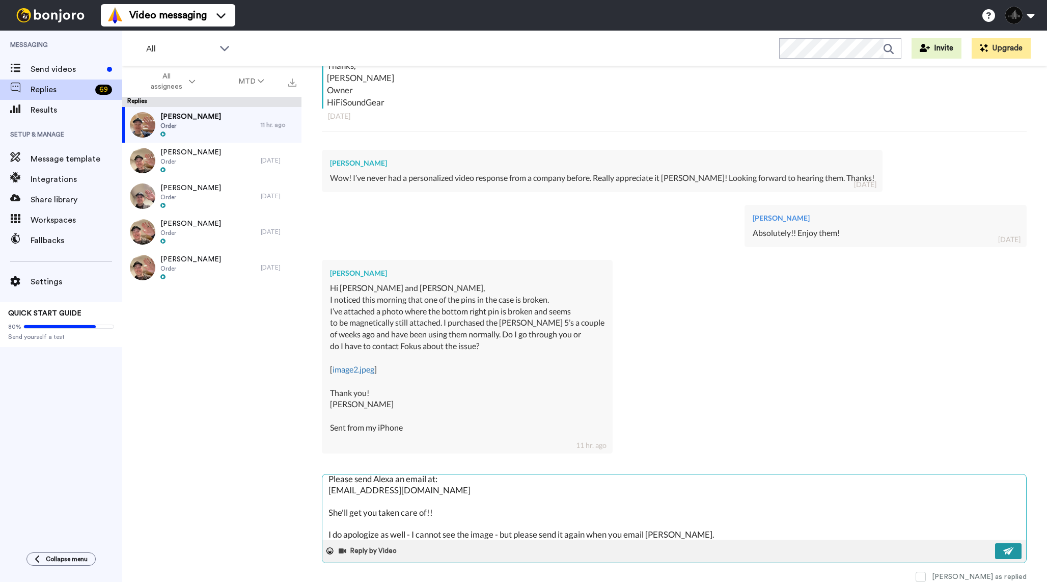
click at [1007, 549] on img at bounding box center [1008, 550] width 11 height 8
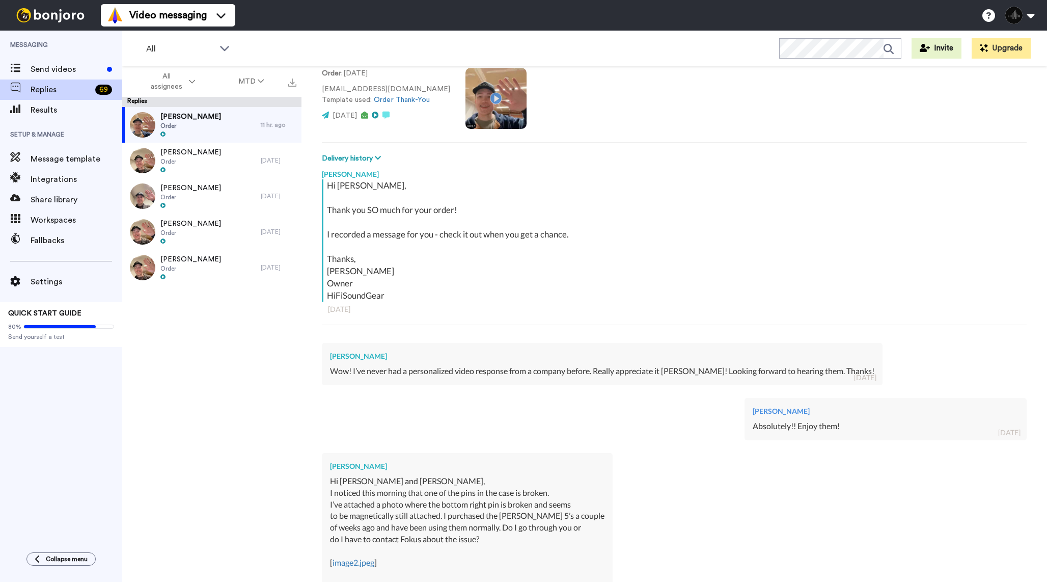
scroll to position [73, 0]
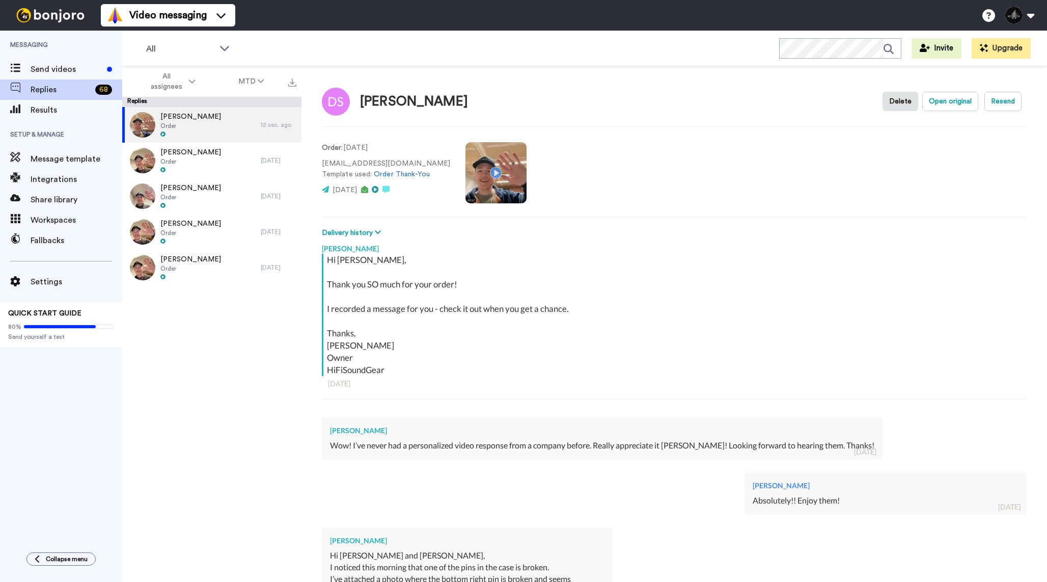
scroll to position [427, 0]
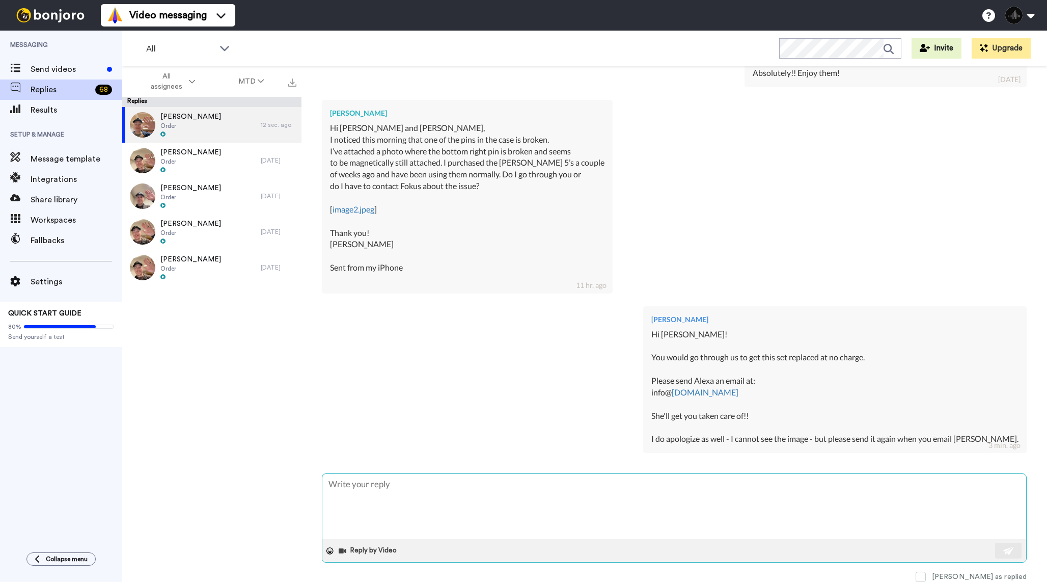
click at [410, 501] on textarea at bounding box center [674, 506] width 704 height 65
type textarea "x"
type textarea "I"
type textarea "x"
type textarea "I"
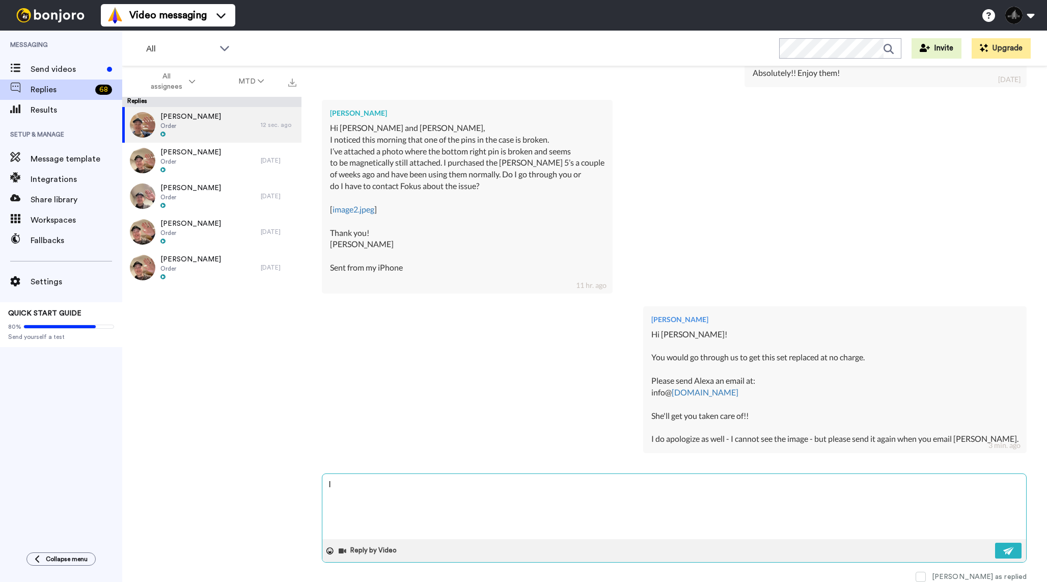
type textarea "x"
type textarea "I s"
type textarea "x"
type textarea "I se"
type textarea "x"
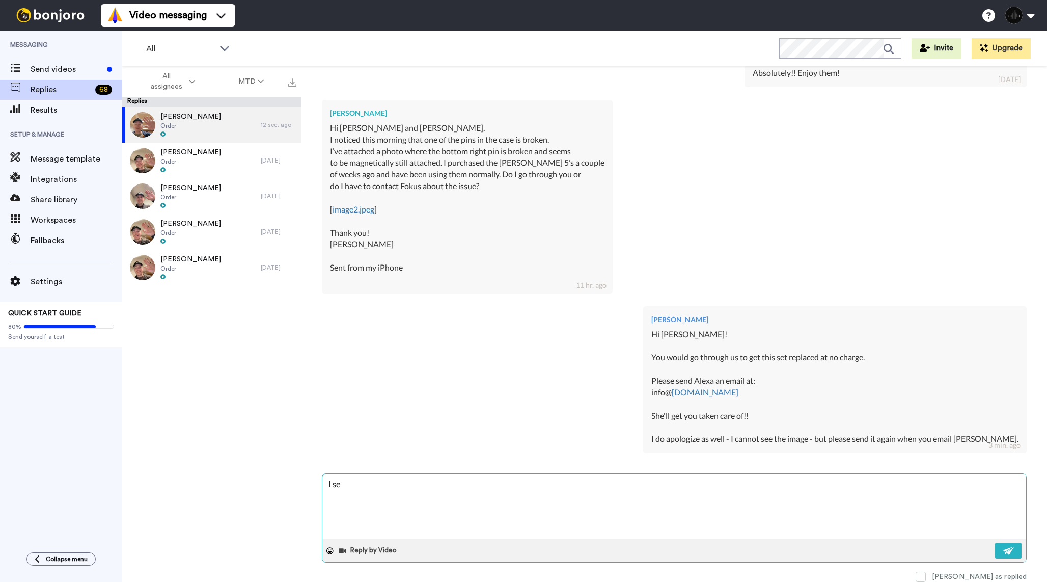
type textarea "I see"
type textarea "x"
type textarea "I see"
type textarea "x"
type textarea "I see y"
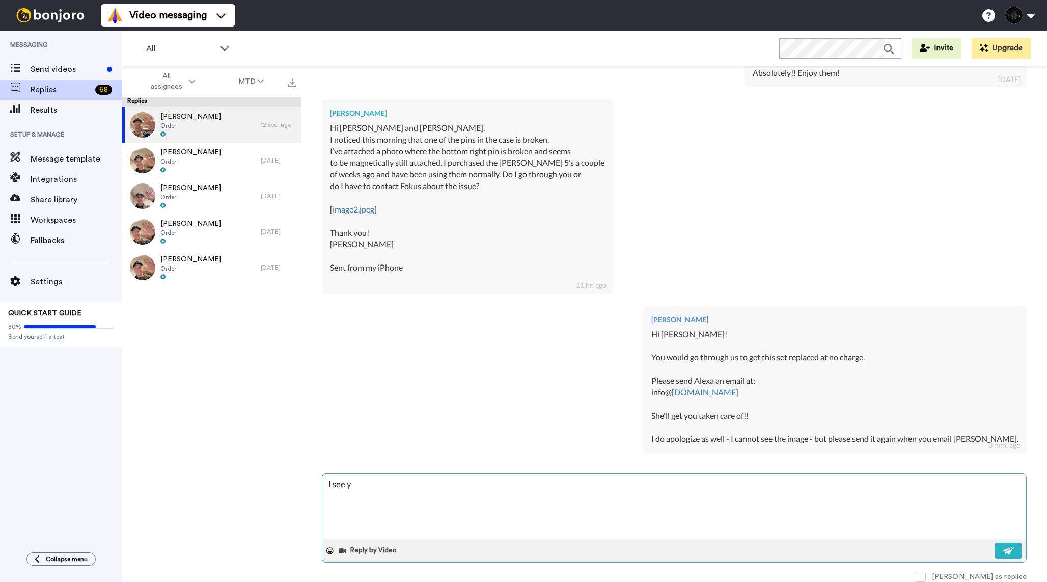
type textarea "x"
type textarea "I see yo"
type textarea "x"
type textarea "I see you"
type textarea "x"
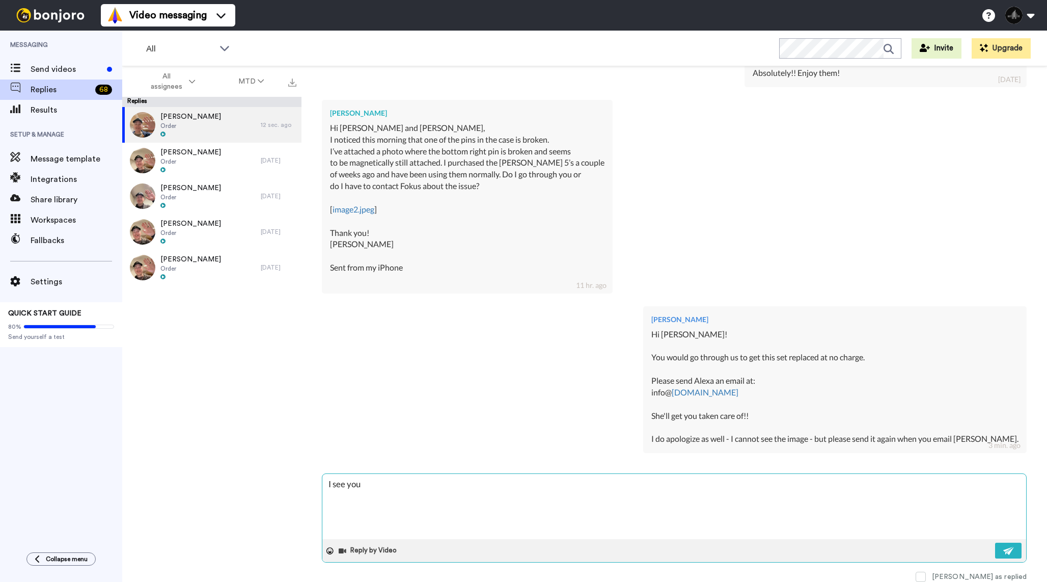
type textarea "I see you'"
type textarea "x"
type textarea "I see you'v"
type textarea "x"
type textarea "I see you've"
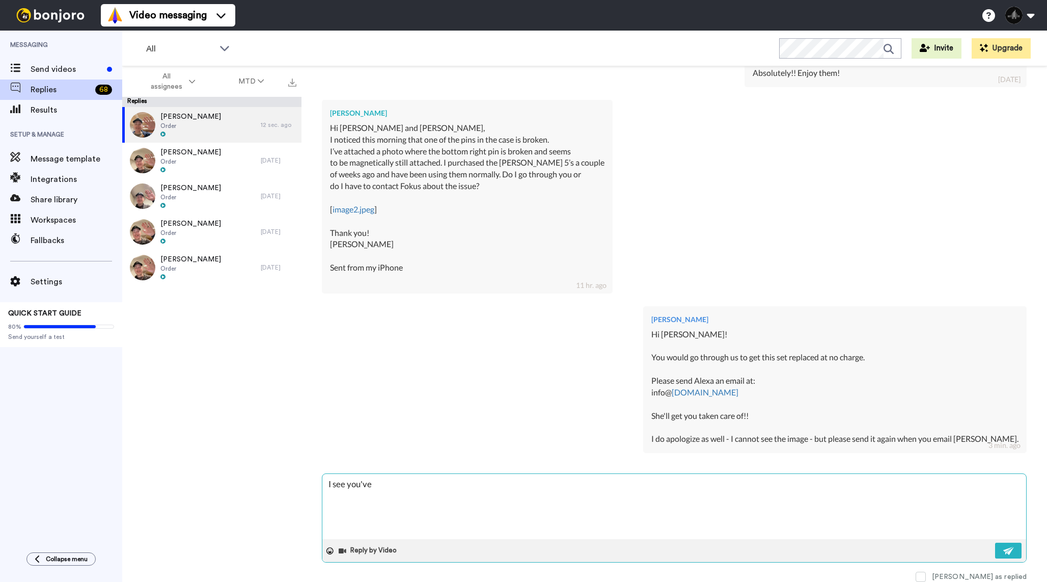
type textarea "x"
type textarea "I see you've"
type textarea "x"
type textarea "I see you've e"
type textarea "x"
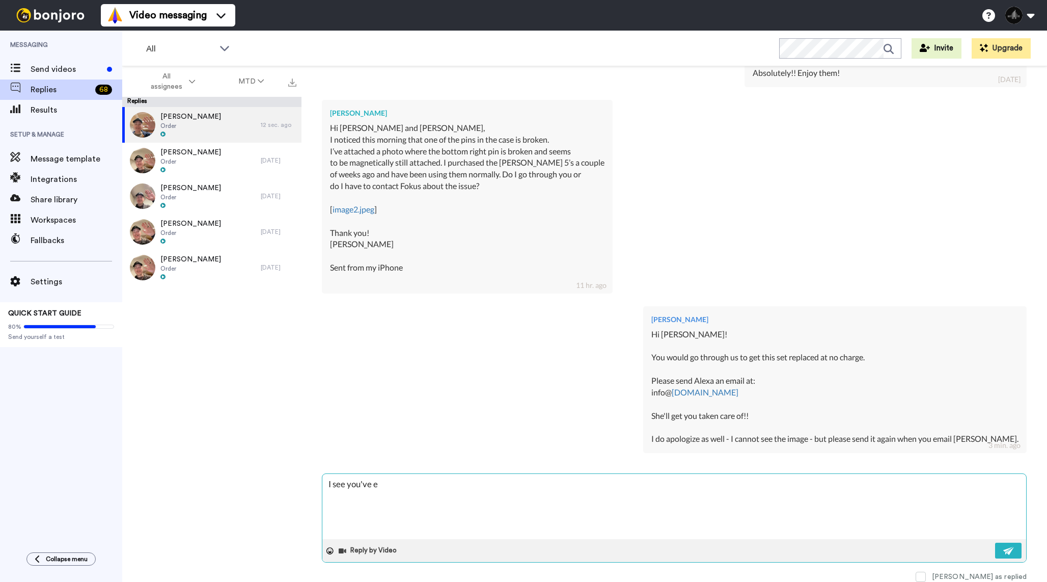
type textarea "I see you've em"
type textarea "x"
type textarea "I see you've ema"
type textarea "x"
type textarea "I see you've emai"
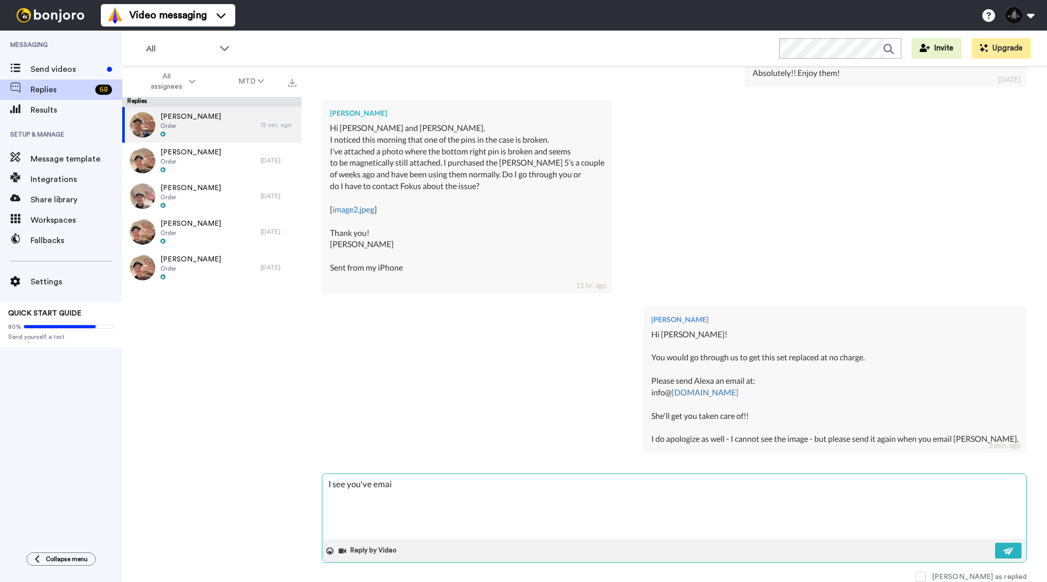
type textarea "x"
type textarea "I see you've email"
type textarea "x"
type textarea "I see you've emaile"
type textarea "x"
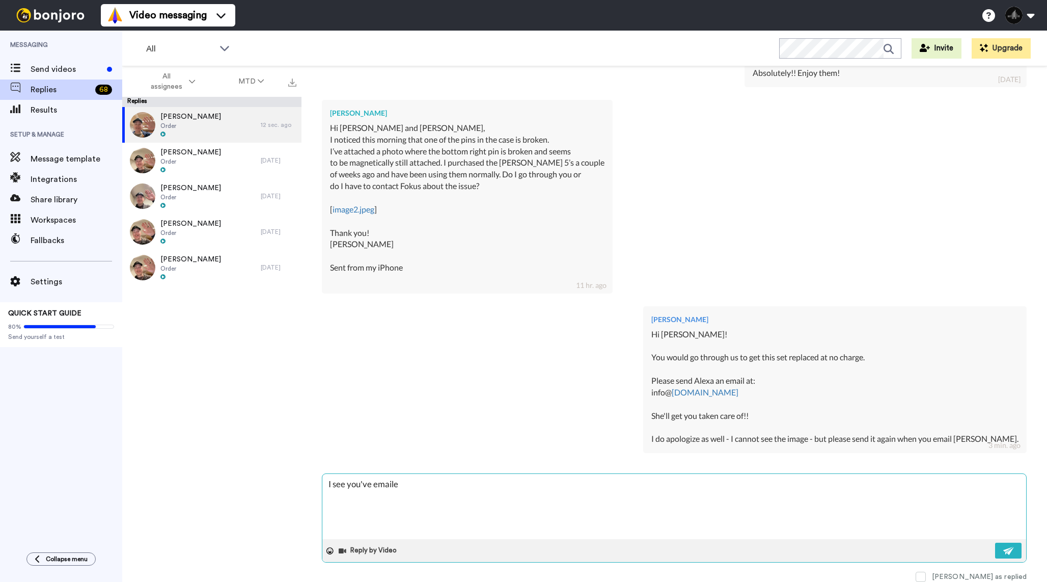
type textarea "I see you've emailed"
type textarea "x"
type textarea "I see you've emailed"
type textarea "x"
type textarea "I see you've emailed h"
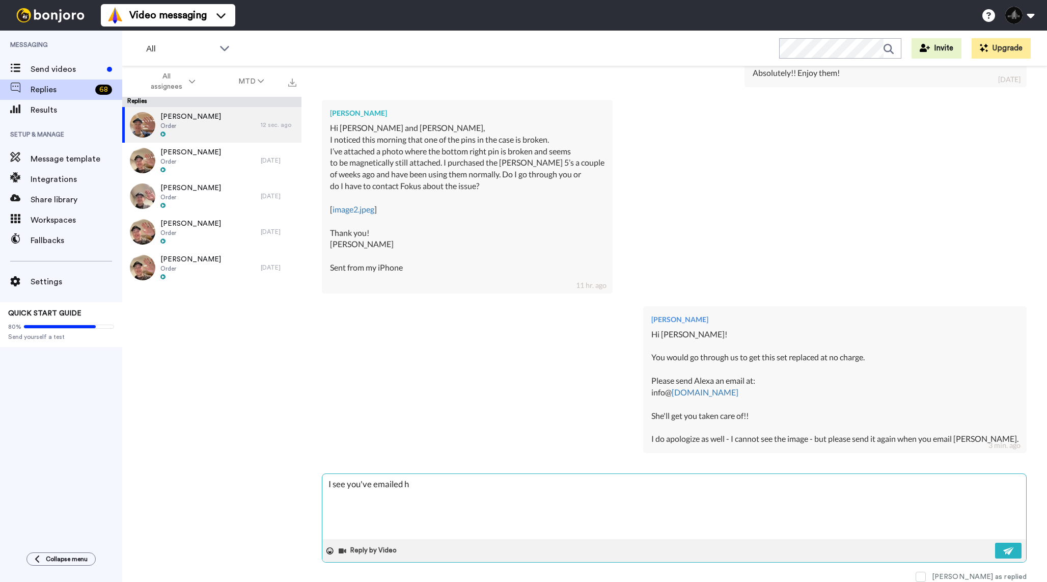
type textarea "x"
type textarea "I see you've emailed he"
type textarea "x"
type textarea "I see you've emailed her"
type textarea "x"
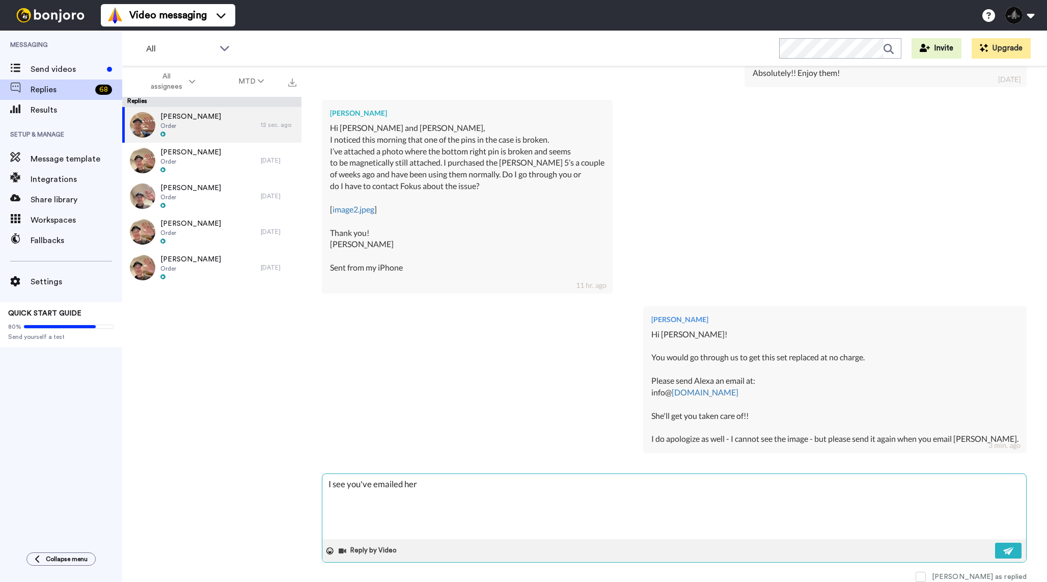
type textarea "I see you've emailed her"
type textarea "x"
type textarea "I see you've emailed her a"
type textarea "x"
type textarea "I see you've emailed her al"
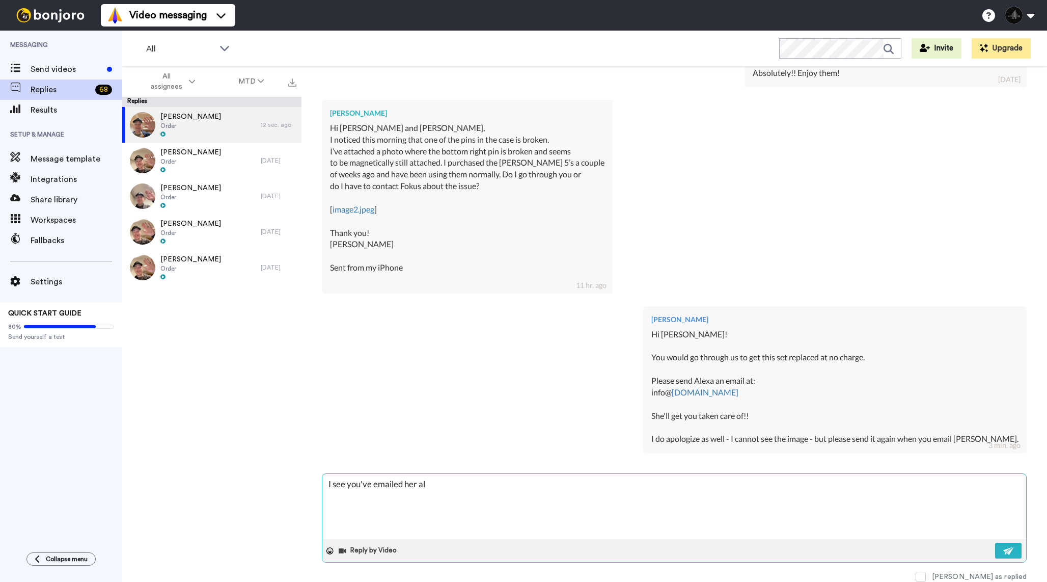
type textarea "x"
type textarea "I see you've emailed her alr"
type textarea "x"
type textarea "I see you've emailed her alre"
type textarea "x"
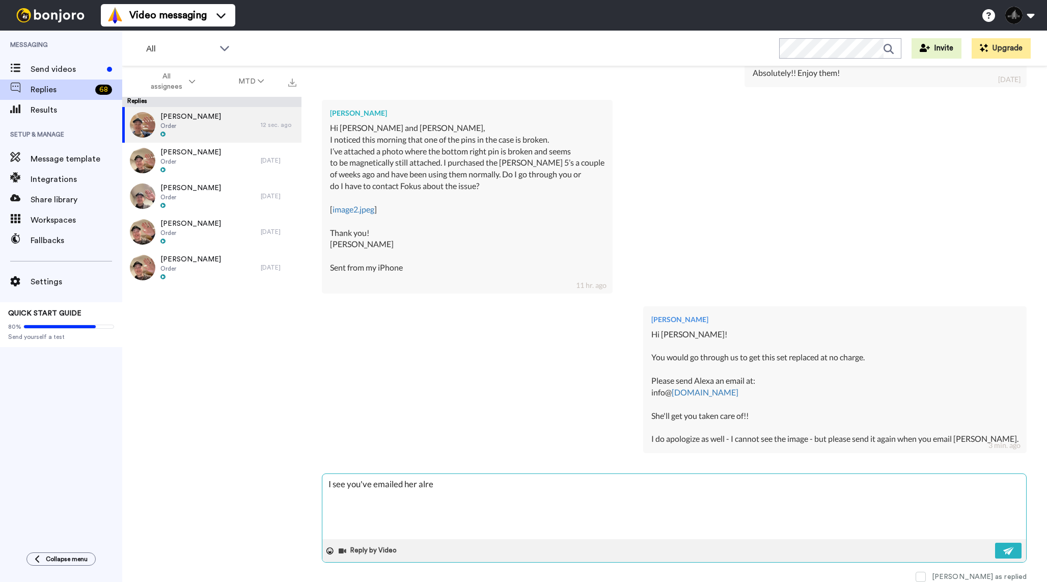
type textarea "I see you've emailed her alrea"
type textarea "x"
type textarea "I see you've emailed her alread"
type textarea "x"
type textarea "I see you've emailed her already"
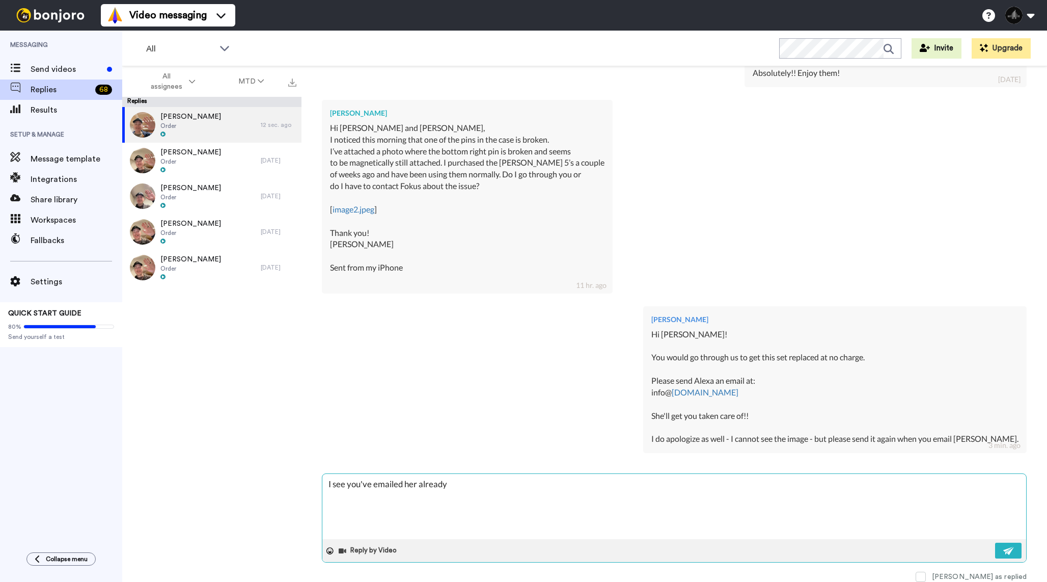
type textarea "x"
type textarea "I see you've emailed her already"
type textarea "x"
type textarea "I see you've emailed her already -"
type textarea "x"
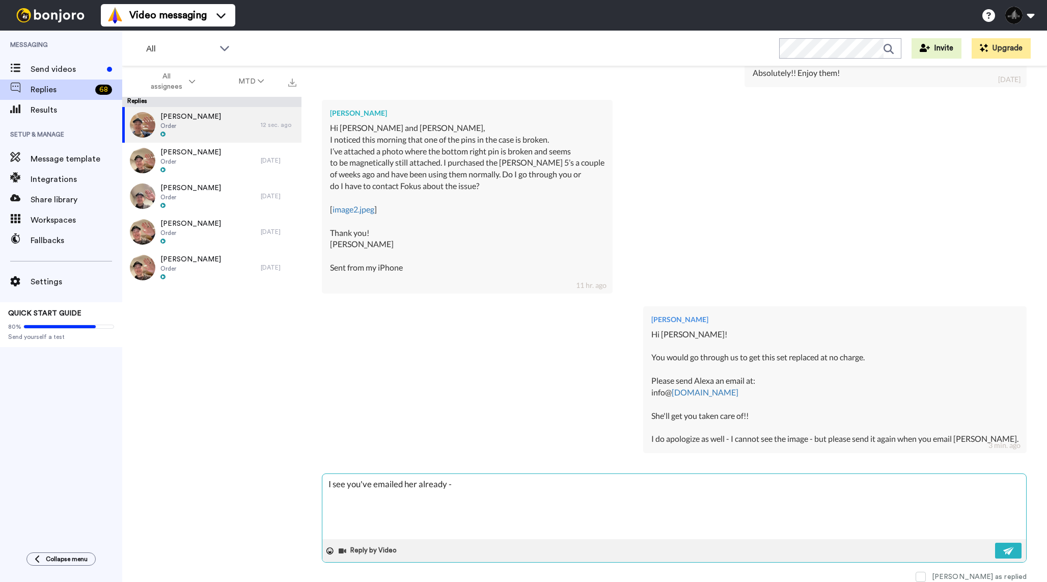
type textarea "I see you've emailed her already -"
type textarea "x"
type textarea "I see you've emailed her already - s"
type textarea "x"
type textarea "I see you've emailed her already - sh"
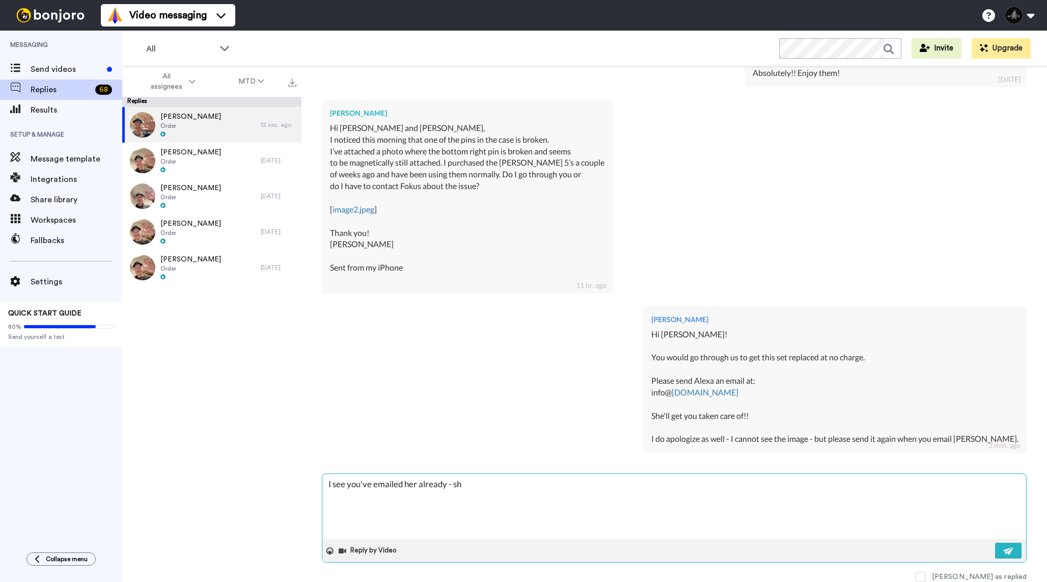
type textarea "x"
type textarea "I see you've emailed her already - she"
type textarea "x"
type textarea "I see you've emailed her already - she'"
type textarea "x"
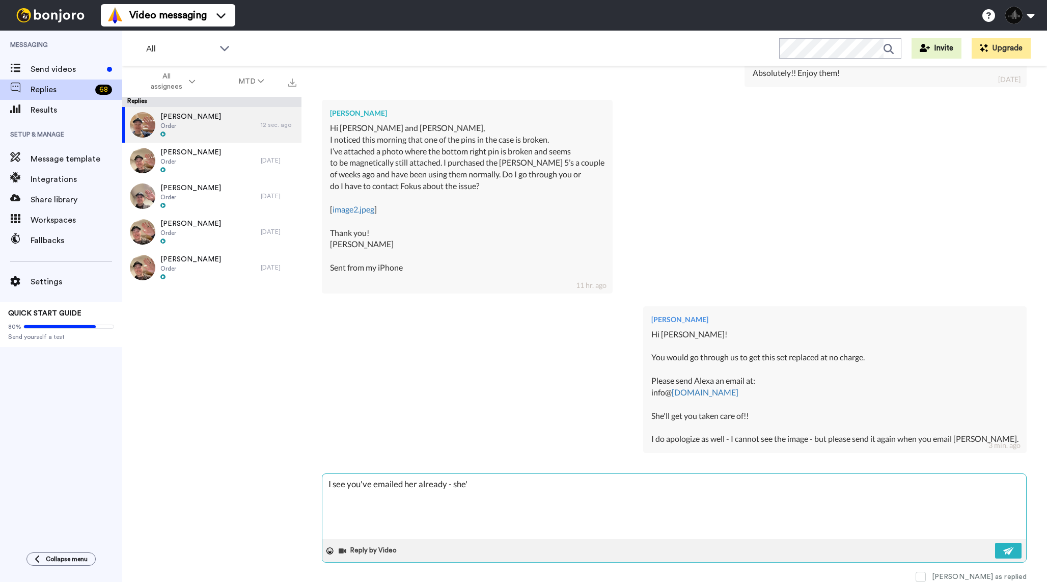
type textarea "I see you've emailed her already - she'l"
type textarea "x"
type textarea "I see you've emailed her already - she'll"
type textarea "x"
type textarea "I see you've emailed her already - she'll"
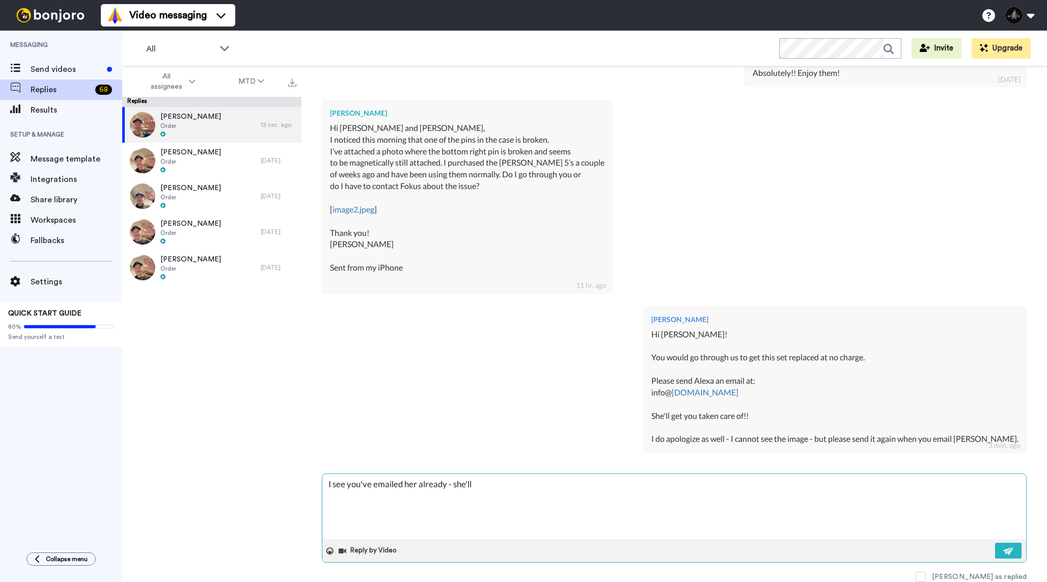
type textarea "x"
type textarea "I see you've emailed her already - she'll t"
type textarea "x"
type textarea "I see you've emailed her already - she'll ta"
type textarea "x"
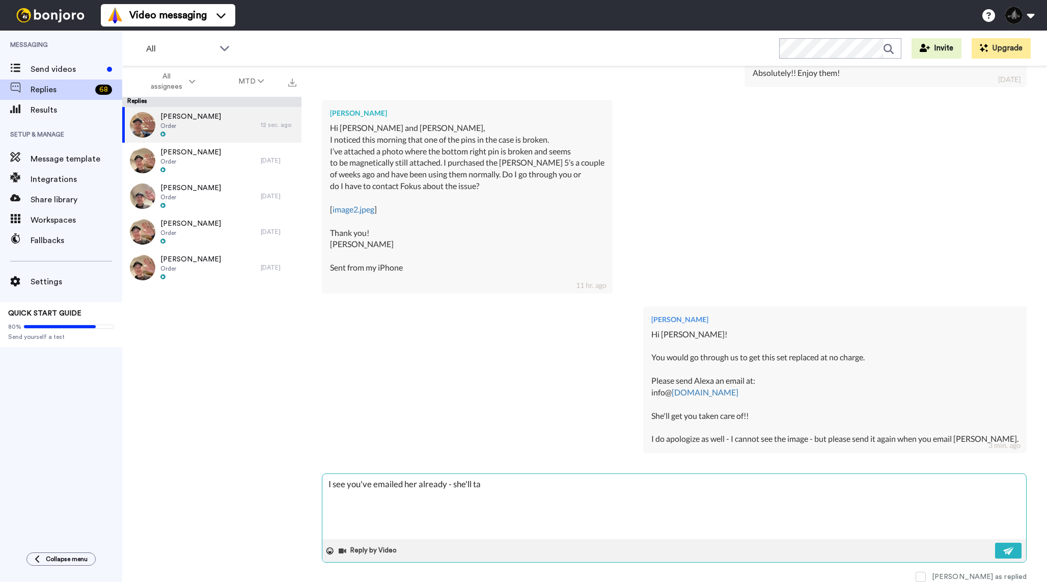
type textarea "I see you've emailed her already - she'll tak"
type textarea "x"
type textarea "I see you've emailed her already - she'll take"
type textarea "x"
type textarea "I see you've emailed her already - she'll take"
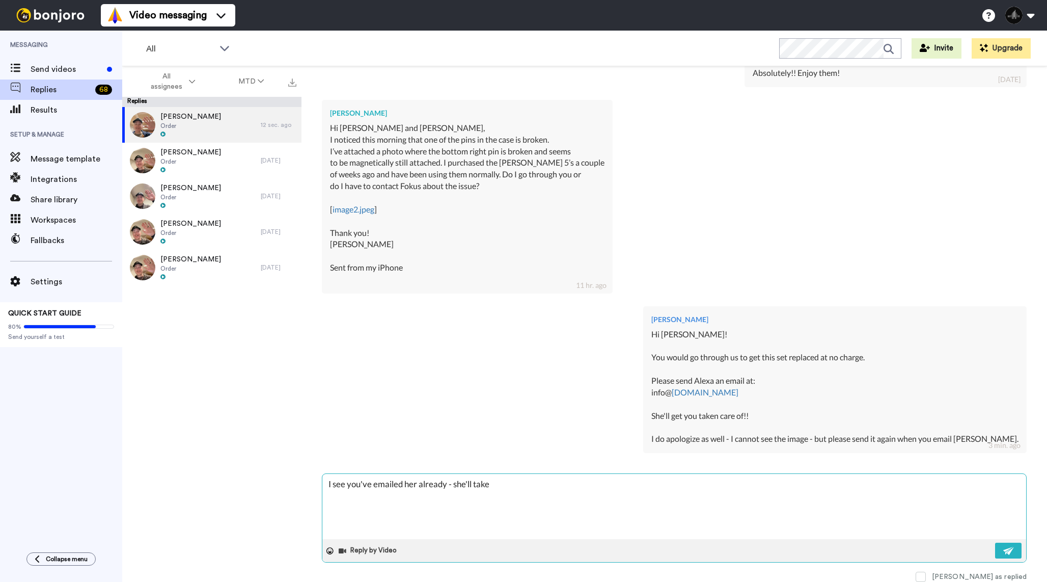
type textarea "x"
type textarea "I see you've emailed her already - she'll take ca"
type textarea "x"
type textarea "I see you've emailed her already - she'll take car"
type textarea "x"
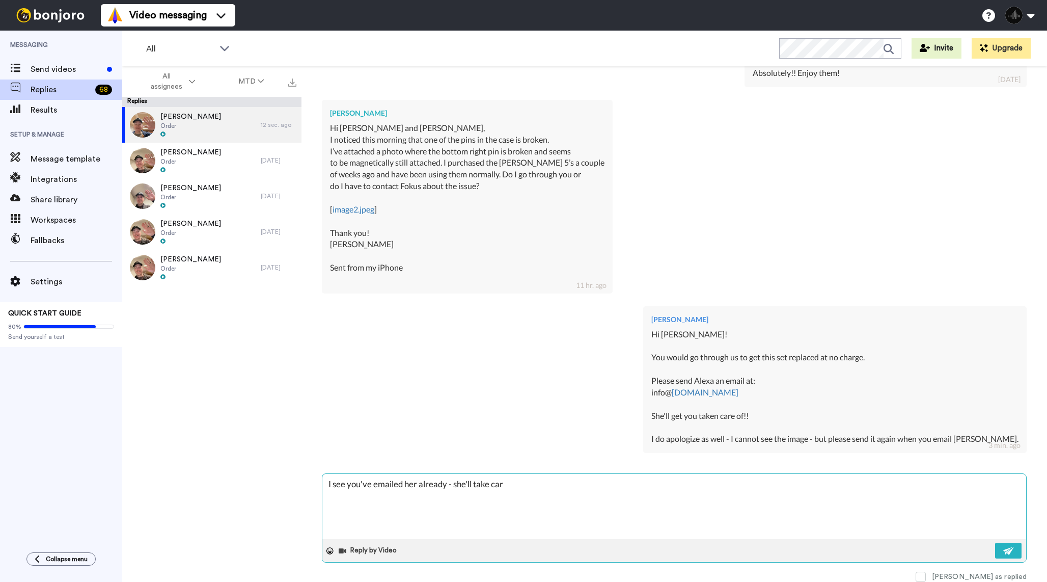
type textarea "I see you've emailed her already - she'll take care"
type textarea "x"
type textarea "I see you've emailed her already - she'll take care"
type textarea "x"
type textarea "I see you've emailed her already - she'll take care o"
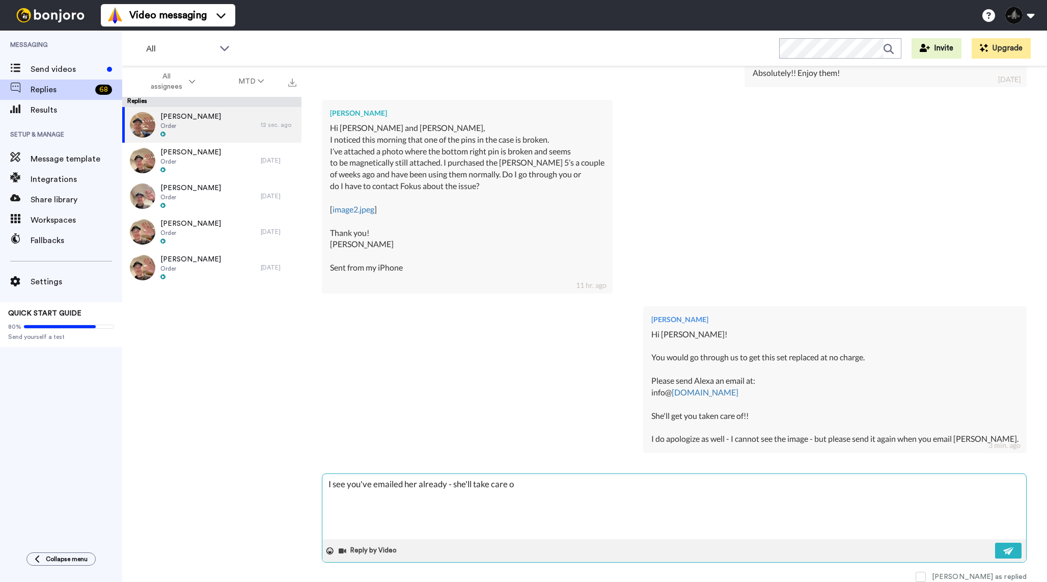
type textarea "x"
type textarea "I see you've emailed her already - she'll take care of"
type textarea "x"
type textarea "I see you've emailed her already - she'll take care of"
type textarea "x"
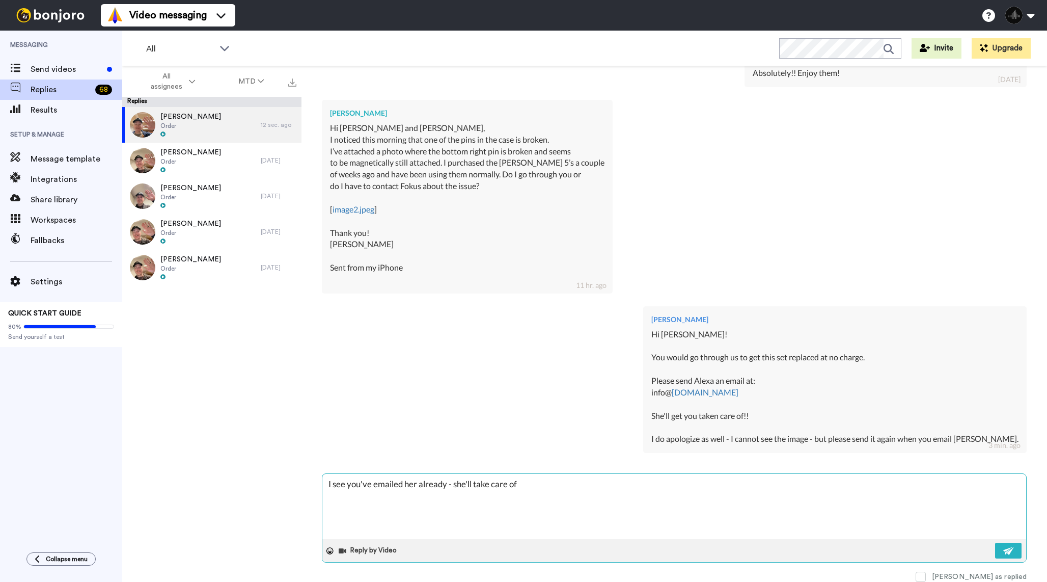
type textarea "I see you've emailed her already - she'll take care of y"
type textarea "x"
type textarea "I see you've emailed her already - she'll take care of yo"
type textarea "x"
type textarea "I see you've emailed her already - she'll take care of you"
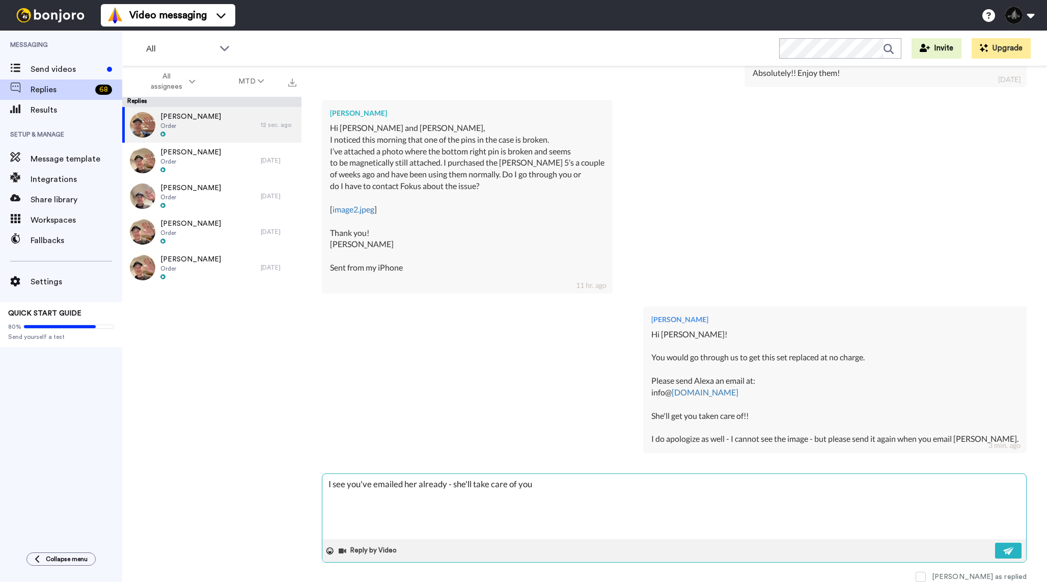
type textarea "x"
type textarea "I see you've emailed her already - she'll take care of you"
type textarea "x"
type textarea "I see you've emailed her already - she'll take care of you f"
type textarea "x"
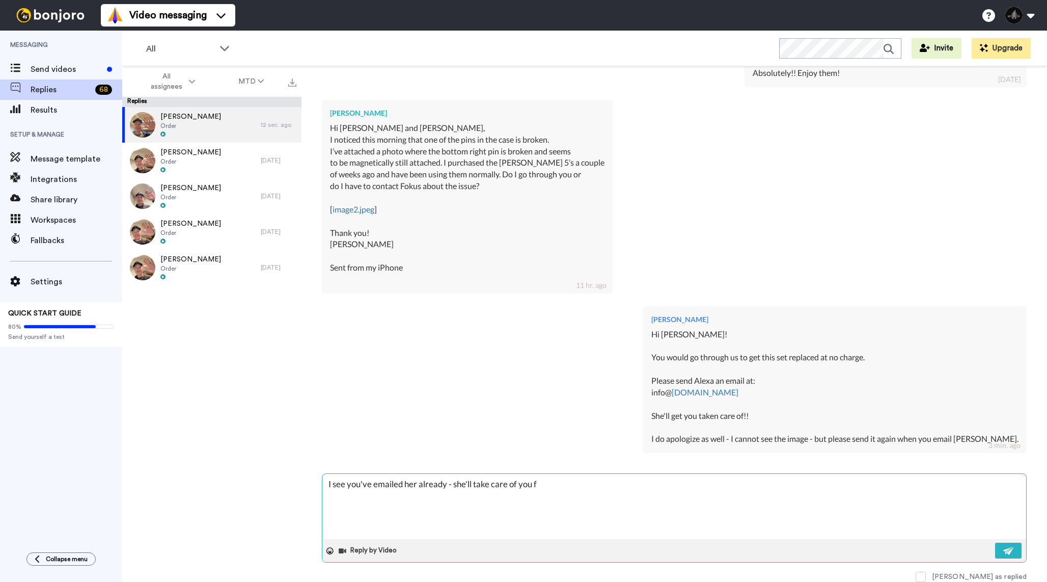
type textarea "I see you've emailed her already - she'll take care of you fi"
type textarea "x"
type textarea "I see you've emailed her already - she'll take care of you fir"
type textarea "x"
type textarea "I see you've emailed her already - she'll take care of you firs"
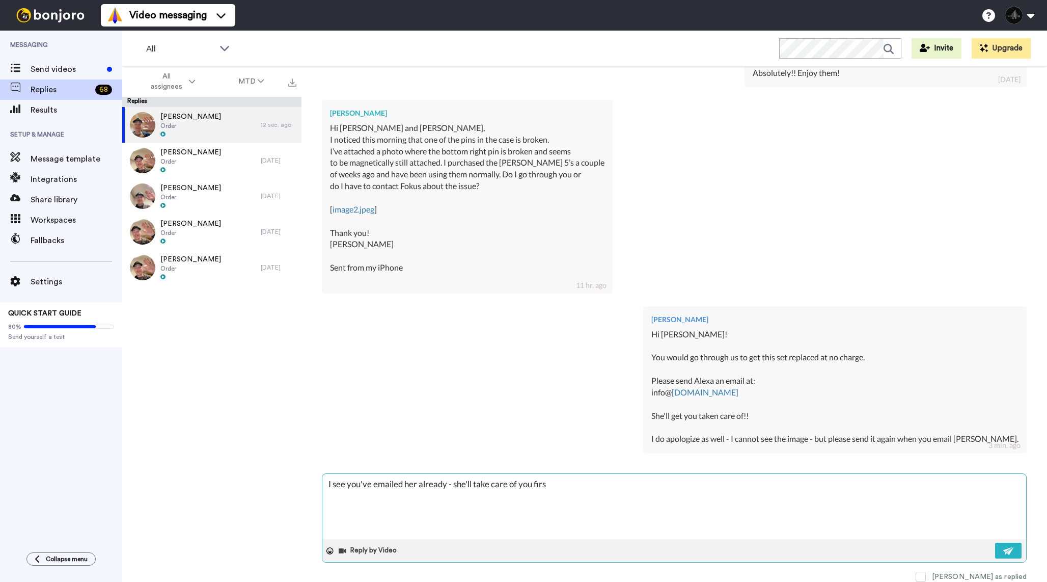
type textarea "x"
type textarea "I see you've emailed her already - she'll take care of you first"
type textarea "x"
type textarea "I see you've emailed her already - she'll take care of you first"
type textarea "x"
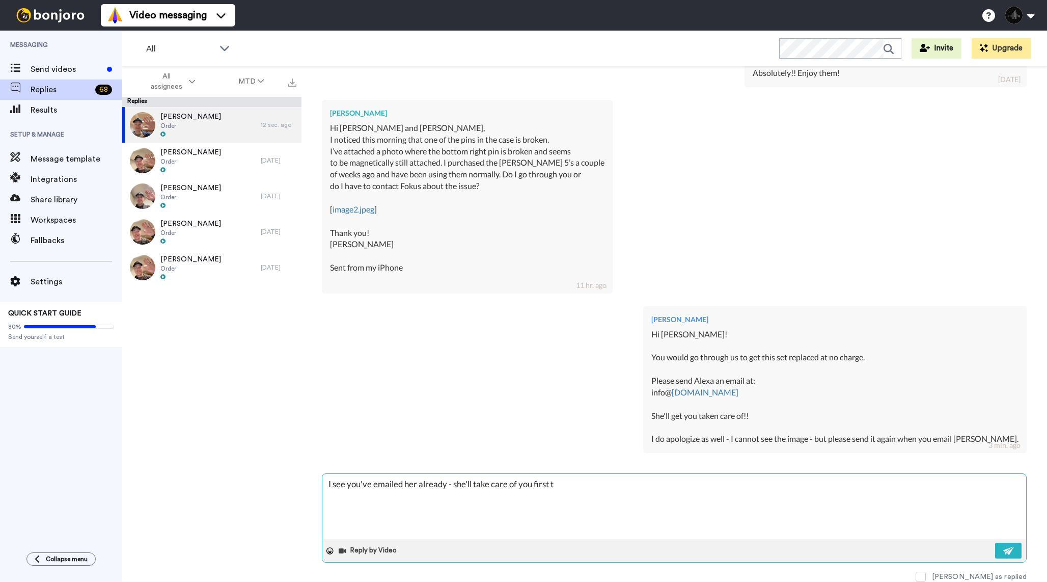
type textarea "I see you've emailed her already - she'll take care of you first th"
type textarea "x"
type textarea "I see you've emailed her already - she'll take care of you first thi"
type textarea "x"
type textarea "I see you've emailed her already - she'll take care of you first thin"
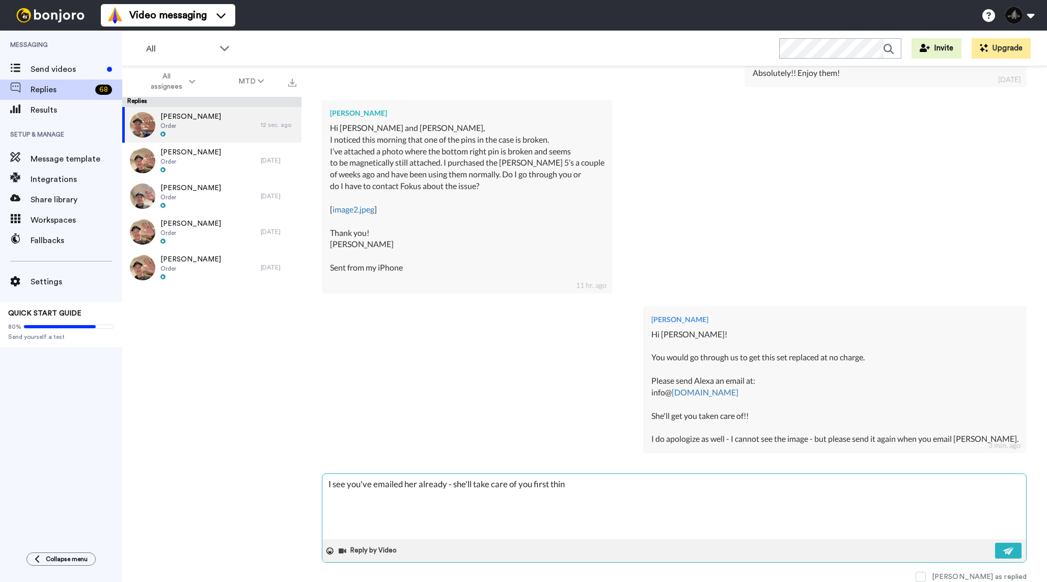
type textarea "x"
type textarea "I see you've emailed her already - she'll take care of you first thing"
type textarea "x"
type textarea "I see you've emailed her already - she'll take care of you first thing"
type textarea "x"
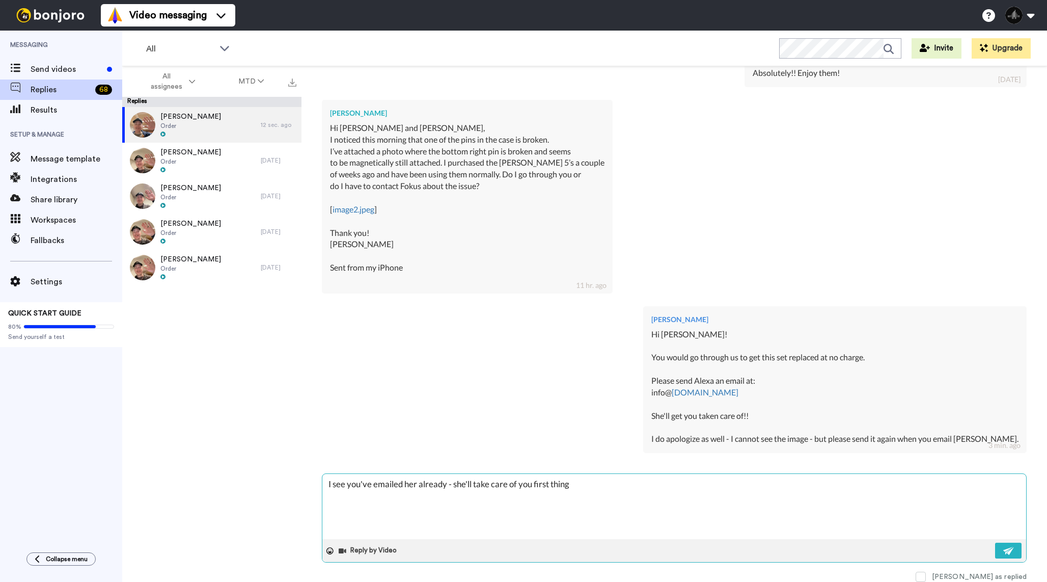
type textarea "I see you've emailed her already - she'll take care of you first thing M"
type textarea "x"
type textarea "I see you've emailed her already - she'll take care of you first thing Mo"
type textarea "x"
type textarea "I see you've emailed her already - she'll take care of you first thing [PERSON_…"
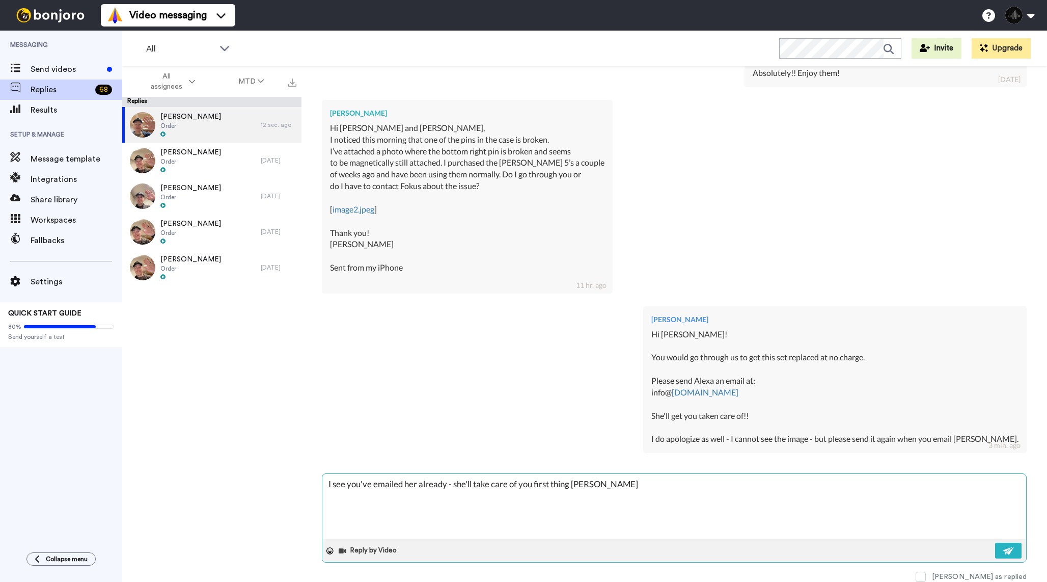
type textarea "x"
type textarea "I see you've emailed her already - she'll take care of you first thing Mond"
type textarea "x"
type textarea "I see you've emailed her already - she'll take care of you first thing [PERSON_…"
type textarea "x"
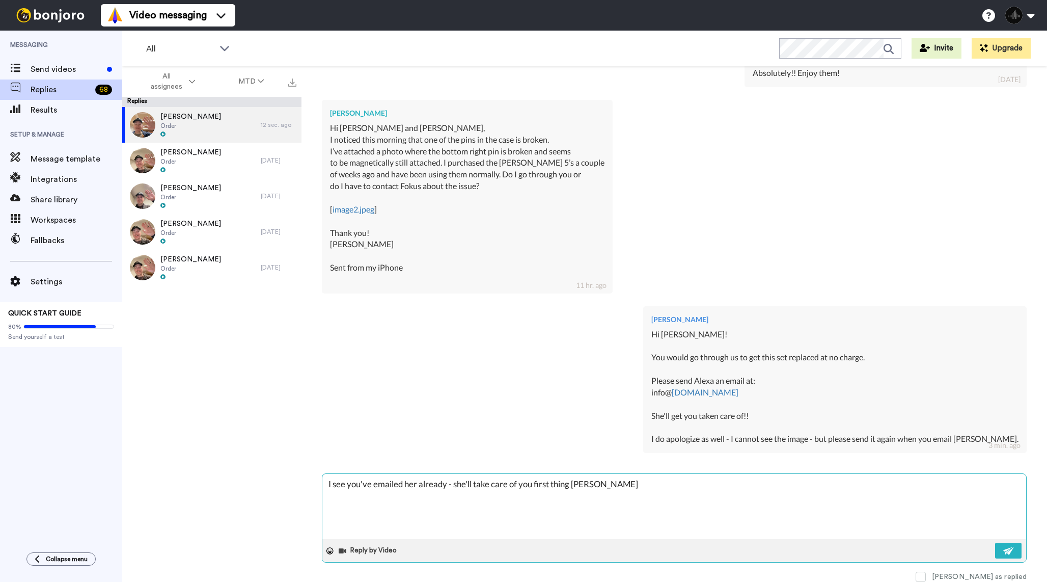
type textarea "I see you've emailed her already - she'll take care of you first thing [DATE]"
type textarea "x"
type textarea "I see you've emailed her already - she'll take care of you first thing [DATE]!"
click at [1014, 553] on button at bounding box center [1008, 550] width 26 height 16
type textarea "x"
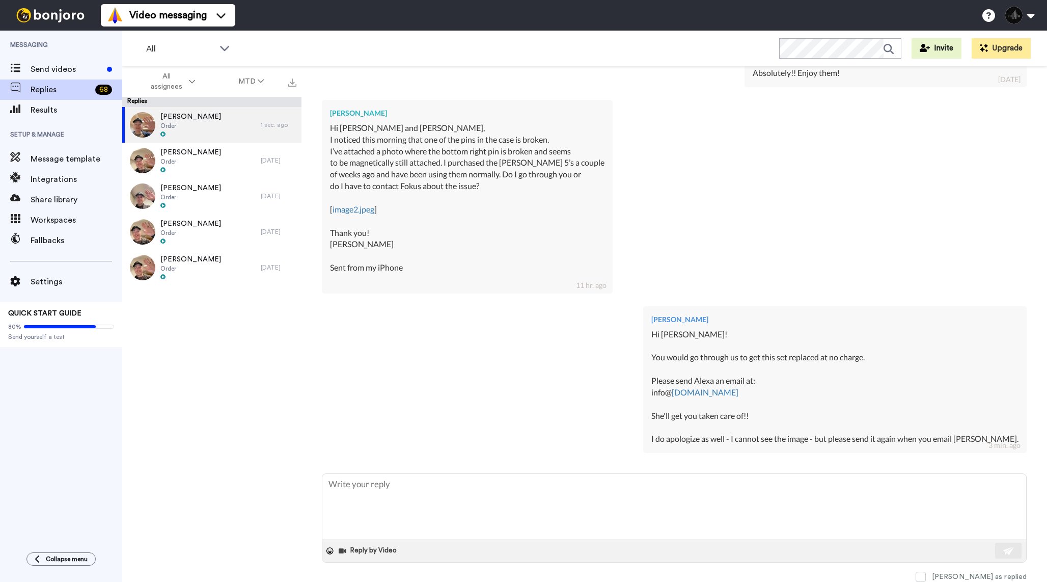
type textarea "x"
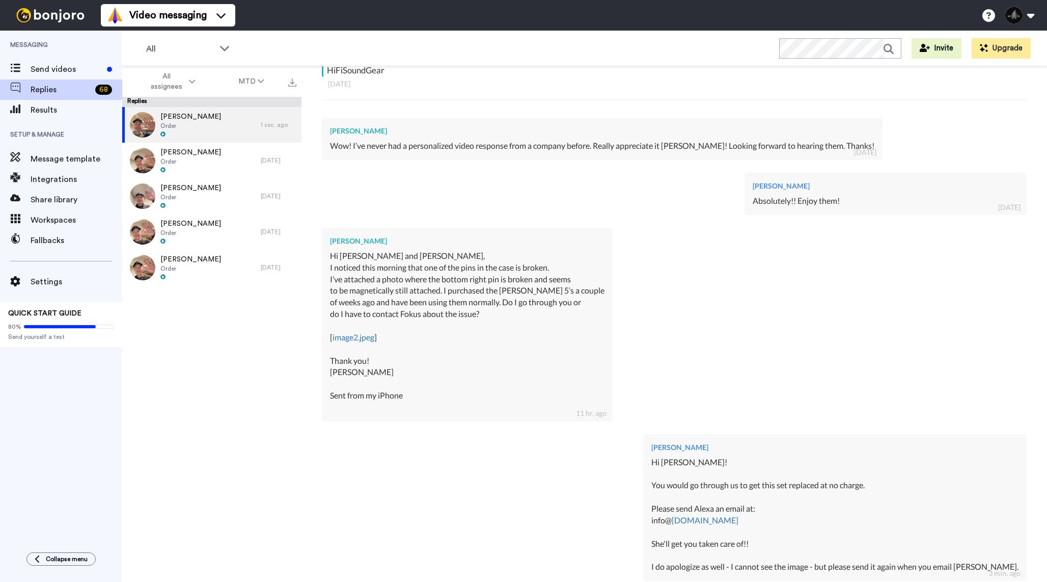
scroll to position [267, 0]
